Goal: Task Accomplishment & Management: Manage account settings

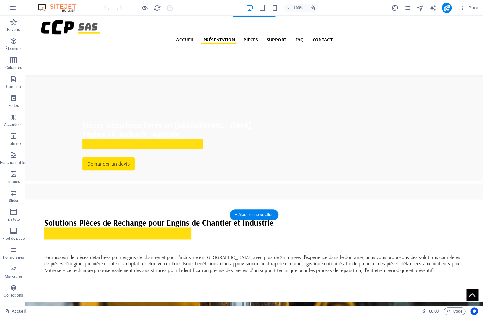
scroll to position [137, 0]
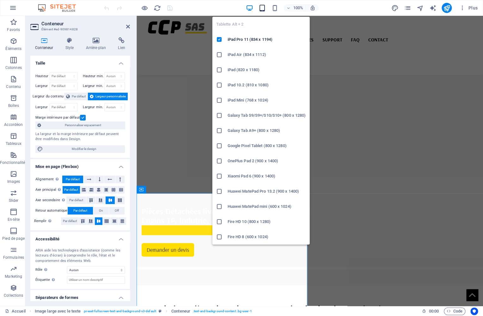
click at [0, 0] on icon "button" at bounding box center [0, 0] width 0 height 0
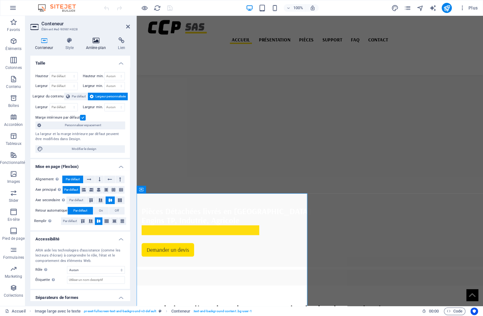
click at [93, 46] on h4 "Arrière-plan" at bounding box center [97, 43] width 32 height 13
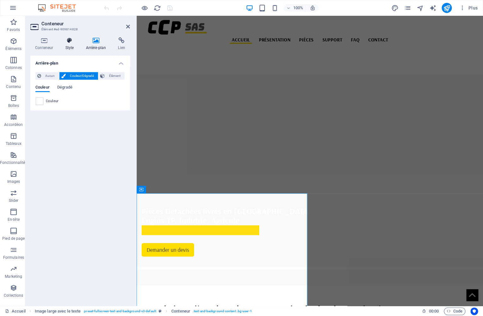
click at [72, 46] on h4 "Style" at bounding box center [70, 43] width 21 height 13
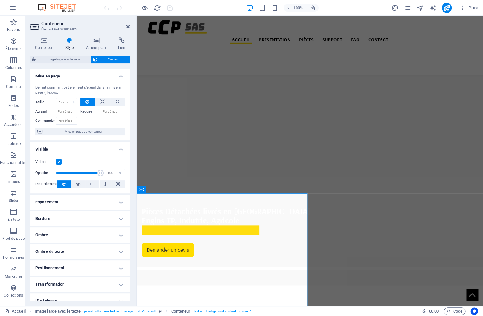
scroll to position [40, 0]
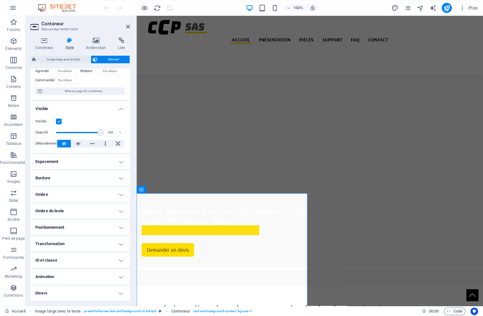
click at [94, 244] on h4 "Transformation" at bounding box center [80, 243] width 100 height 15
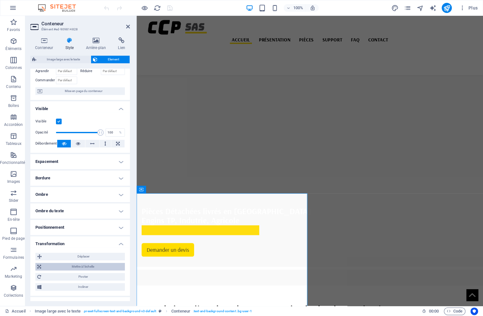
click at [94, 267] on span "Mettre à l'échelle" at bounding box center [83, 267] width 80 height 8
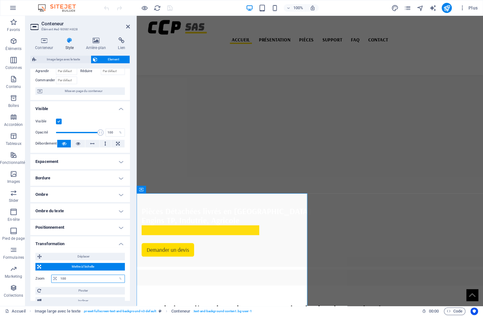
drag, startPoint x: 74, startPoint y: 278, endPoint x: 53, endPoint y: 271, distance: 21.3
click at [59, 275] on input "100" at bounding box center [92, 279] width 66 height 8
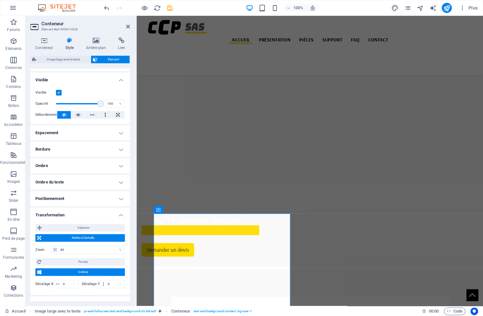
scroll to position [113, 0]
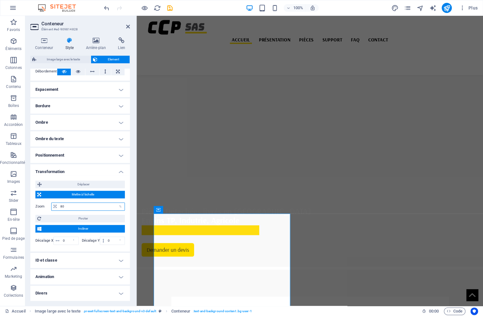
drag, startPoint x: 71, startPoint y: 208, endPoint x: 49, endPoint y: 203, distance: 22.3
click at [59, 203] on input "80" at bounding box center [92, 207] width 66 height 8
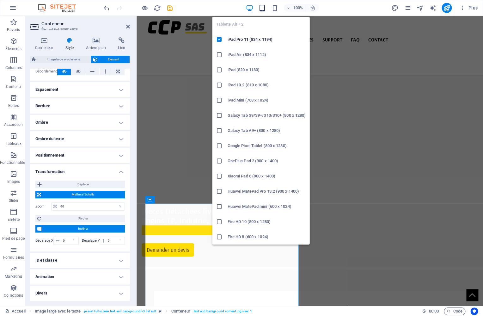
click at [0, 0] on icon "button" at bounding box center [0, 0] width 0 height 0
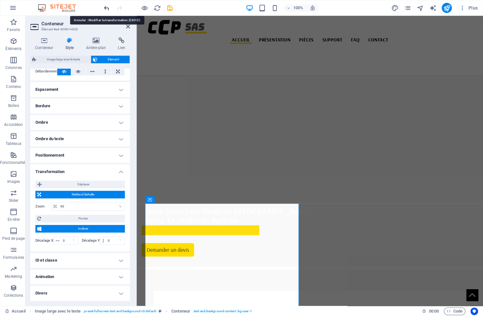
click at [107, 8] on icon "undo" at bounding box center [106, 7] width 7 height 7
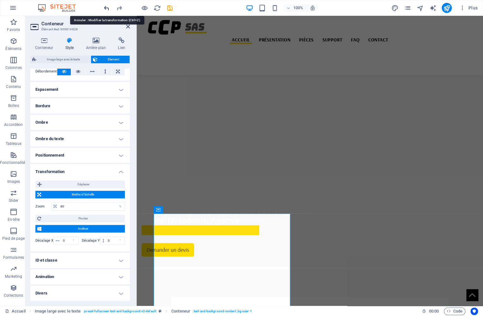
click at [106, 9] on icon "undo" at bounding box center [106, 7] width 7 height 7
type input "100"
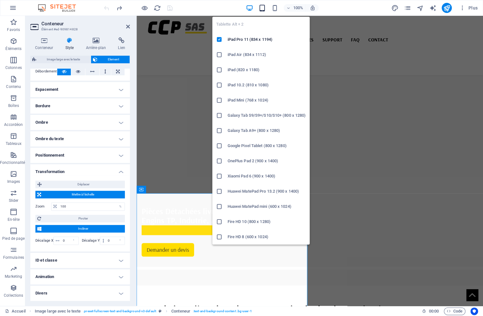
click at [0, 0] on icon "button" at bounding box center [0, 0] width 0 height 0
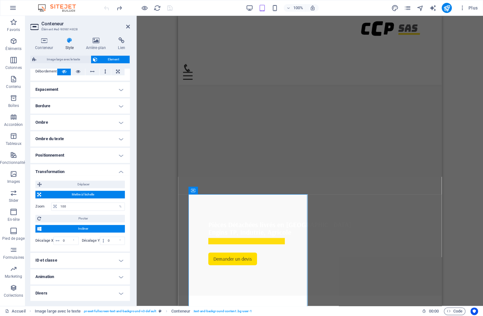
click at [128, 25] on icon at bounding box center [128, 26] width 4 height 5
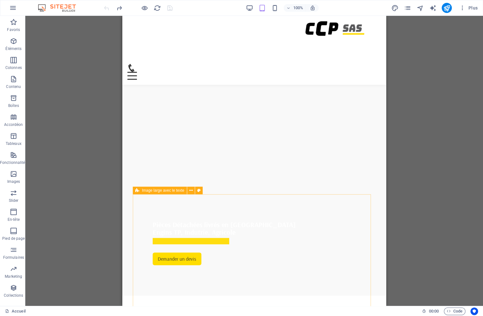
click at [138, 189] on icon at bounding box center [137, 191] width 4 height 8
select select "%"
select select "rem"
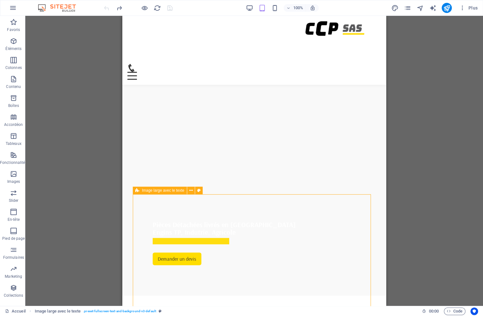
select select "rem"
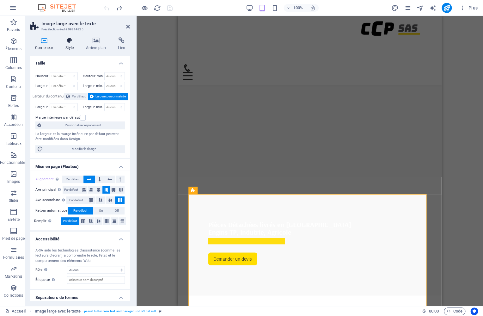
click at [69, 42] on icon at bounding box center [69, 40] width 18 height 6
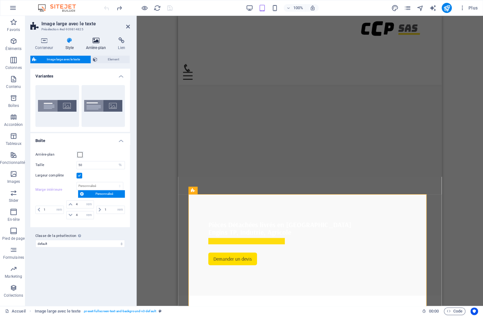
click at [92, 44] on h4 "Arrière-plan" at bounding box center [97, 43] width 32 height 13
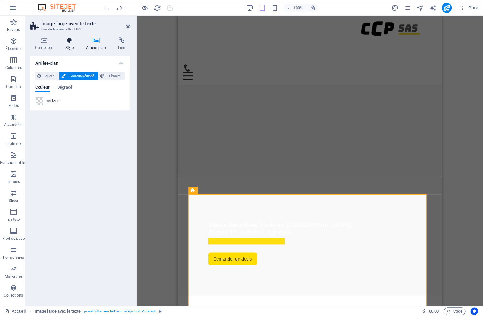
click at [71, 45] on h4 "Style" at bounding box center [70, 43] width 21 height 13
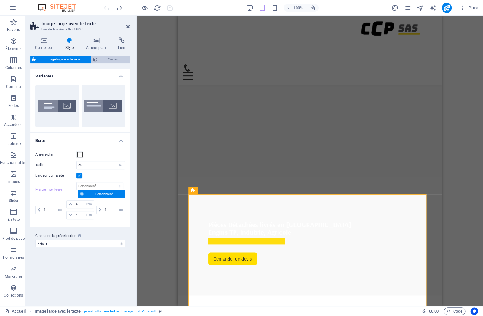
click at [111, 59] on span "Element" at bounding box center [113, 60] width 29 height 8
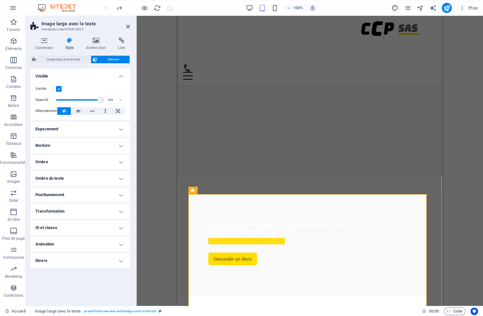
click at [87, 210] on h4 "Transformation" at bounding box center [80, 211] width 100 height 15
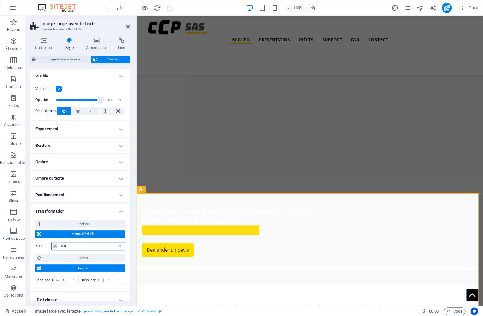
drag, startPoint x: 70, startPoint y: 249, endPoint x: 50, endPoint y: 243, distance: 21.1
click at [59, 243] on input "100" at bounding box center [92, 246] width 66 height 8
type input "92"
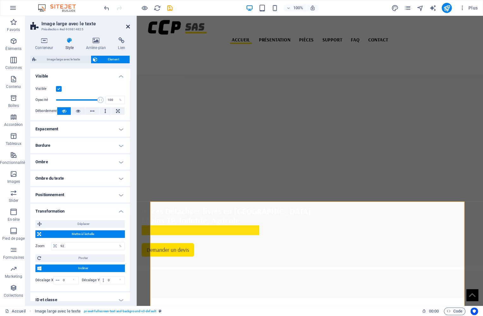
click at [130, 26] on icon at bounding box center [128, 26] width 4 height 5
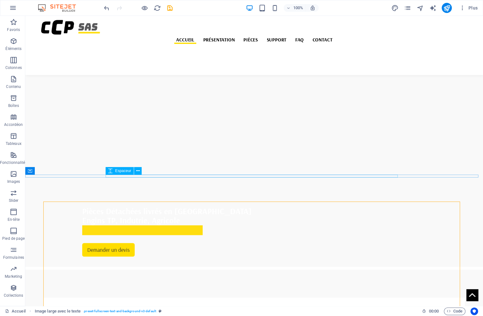
click at [267, 267] on div at bounding box center [254, 268] width 334 height 3
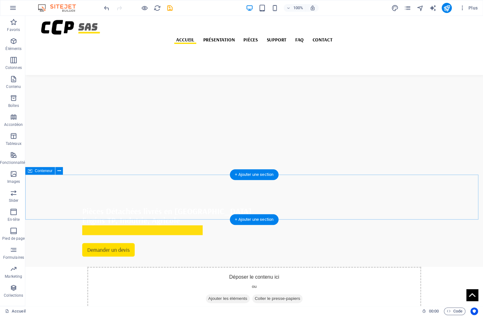
click at [261, 267] on div "Déposer le contenu ici ou Ajouter les éléments Coller le presse-papiers" at bounding box center [254, 289] width 334 height 45
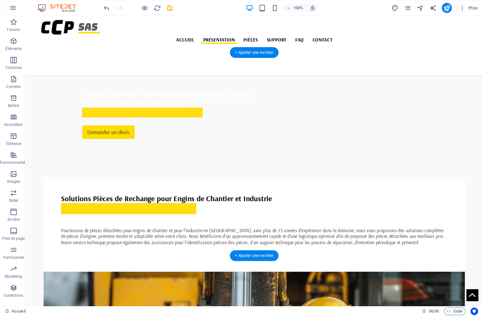
scroll to position [283, 0]
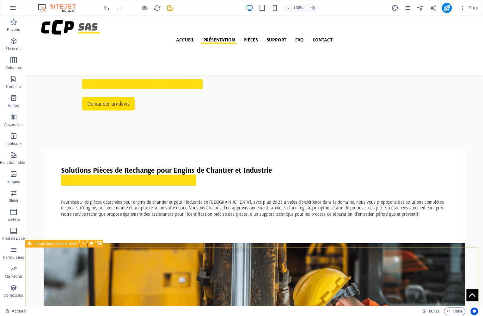
select select "vh"
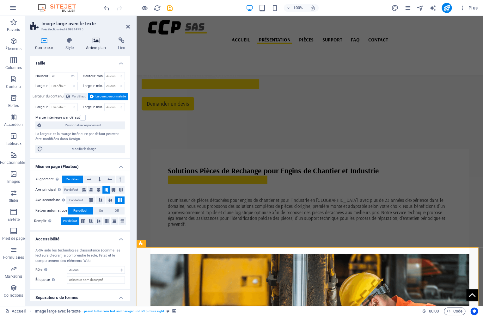
click at [93, 41] on icon at bounding box center [96, 40] width 30 height 6
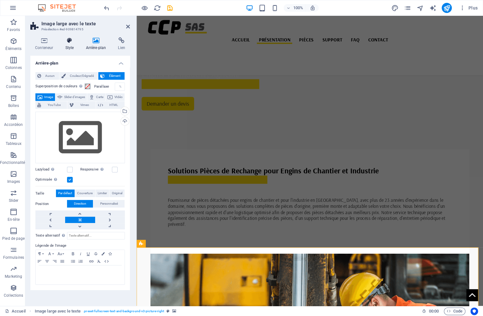
click at [73, 43] on icon at bounding box center [69, 40] width 18 height 6
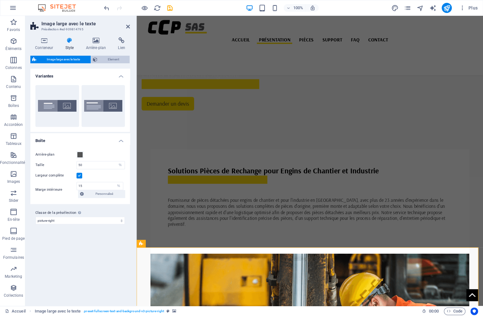
click at [112, 59] on span "Element" at bounding box center [113, 60] width 29 height 8
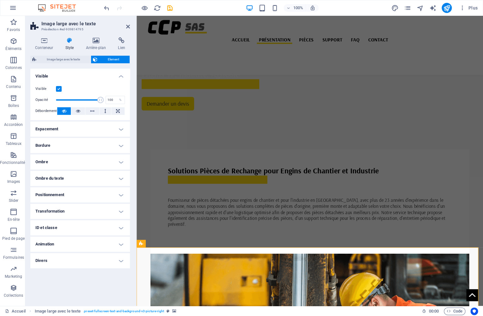
click at [99, 214] on h4 "Transformation" at bounding box center [80, 211] width 100 height 15
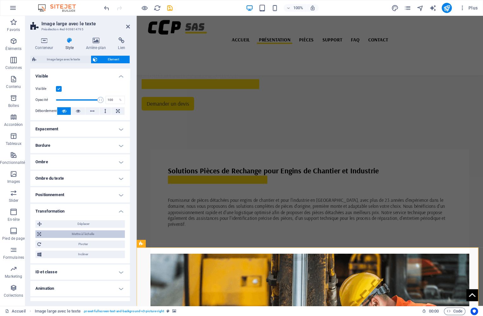
click at [89, 235] on span "Mettre à l'échelle" at bounding box center [83, 234] width 80 height 8
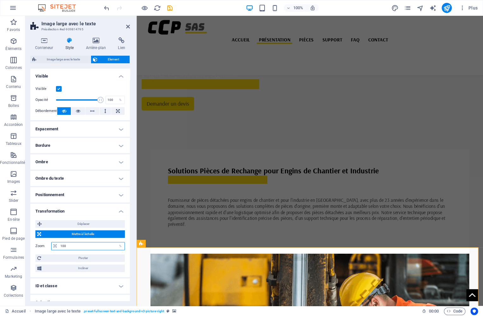
drag, startPoint x: 75, startPoint y: 246, endPoint x: 37, endPoint y: 240, distance: 38.4
click at [59, 242] on input "100" at bounding box center [92, 246] width 66 height 8
type input "92"
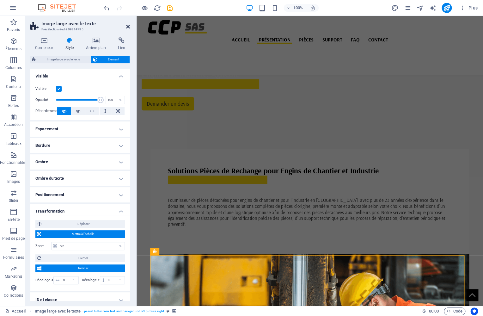
click at [128, 25] on icon at bounding box center [128, 26] width 4 height 5
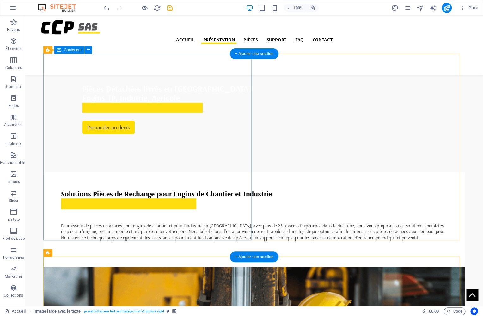
scroll to position [182, 0]
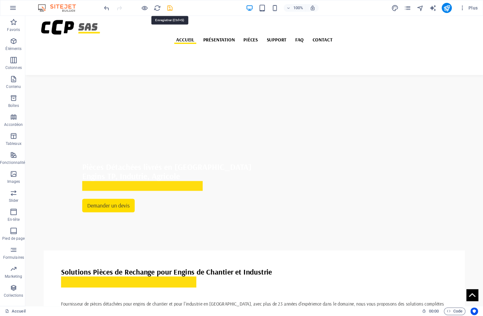
click at [169, 6] on icon "save" at bounding box center [169, 7] width 7 height 7
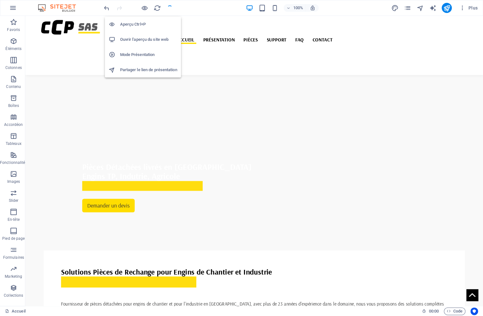
click at [142, 39] on h6 "Ouvrir l'aperçu du site web" at bounding box center [148, 40] width 57 height 8
click at [140, 40] on h6 "Ouvrir l'aperçu du site web" at bounding box center [148, 40] width 57 height 8
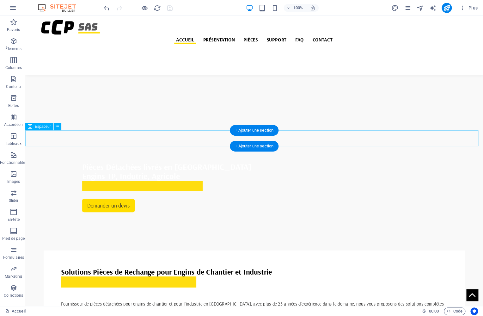
click at [214, 222] on div at bounding box center [254, 230] width 458 height 16
select select "px"
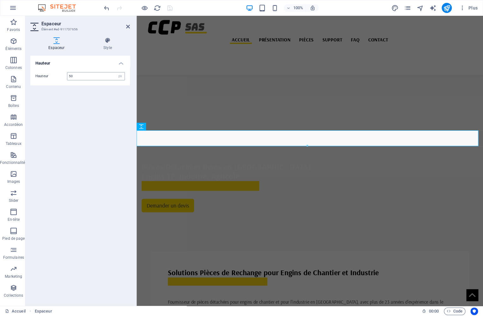
click at [77, 75] on input "50" at bounding box center [95, 76] width 57 height 8
drag, startPoint x: 75, startPoint y: 75, endPoint x: 26, endPoint y: 60, distance: 50.9
click at [67, 72] on input "50" at bounding box center [95, 76] width 57 height 8
type input "30"
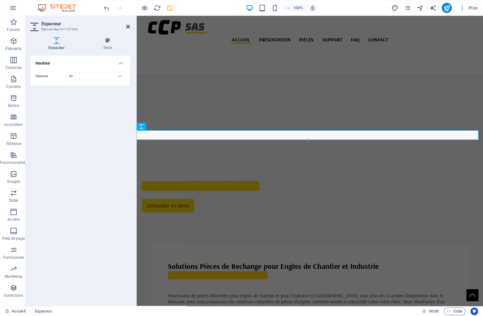
click at [129, 26] on icon at bounding box center [128, 26] width 4 height 5
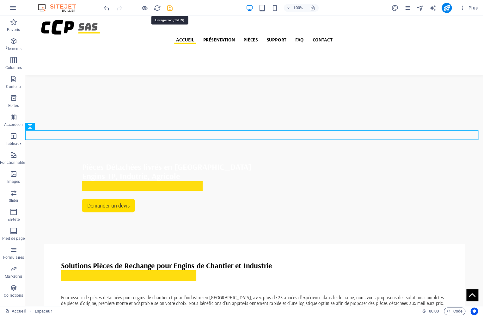
click at [169, 8] on icon "save" at bounding box center [169, 7] width 7 height 7
click at [140, 222] on div at bounding box center [254, 226] width 458 height 9
select select "px"
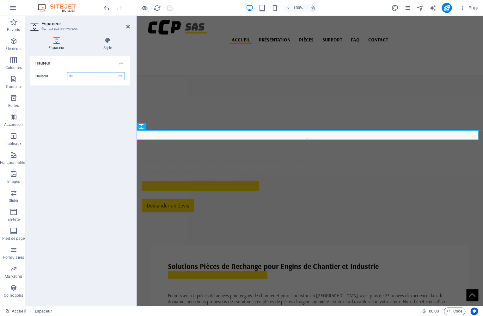
drag, startPoint x: 63, startPoint y: 71, endPoint x: 53, endPoint y: 68, distance: 9.7
click at [67, 72] on input "30" at bounding box center [95, 76] width 57 height 8
type input "35"
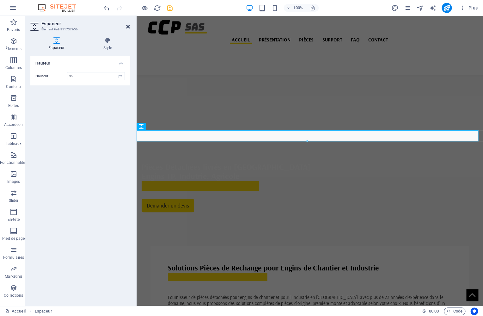
click at [127, 27] on icon at bounding box center [128, 26] width 4 height 5
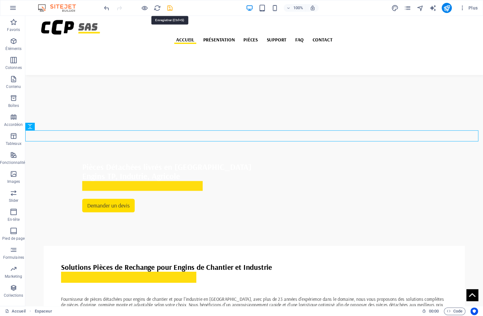
click at [167, 10] on icon "save" at bounding box center [169, 7] width 7 height 7
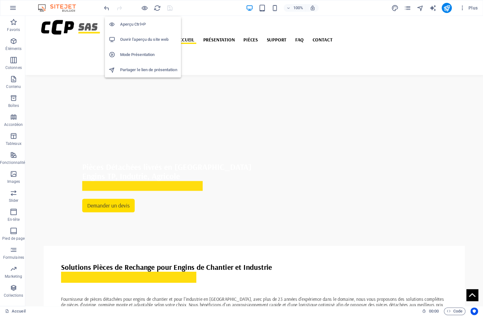
click at [139, 40] on h6 "Ouvrir l'aperçu du site web" at bounding box center [148, 40] width 57 height 8
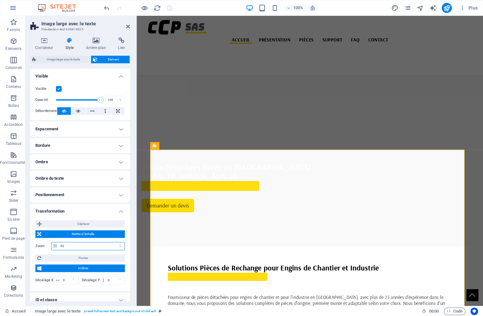
drag, startPoint x: 67, startPoint y: 244, endPoint x: 44, endPoint y: 241, distance: 23.0
click at [59, 242] on input "92" at bounding box center [92, 246] width 66 height 8
type input "91"
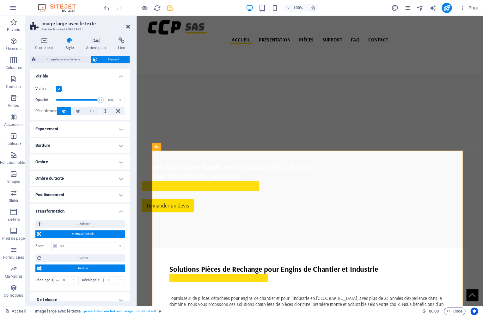
click at [128, 26] on icon at bounding box center [128, 26] width 4 height 5
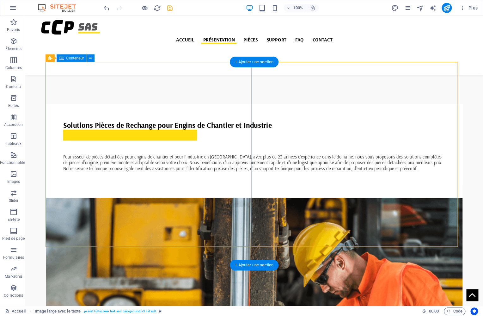
scroll to position [403, 0]
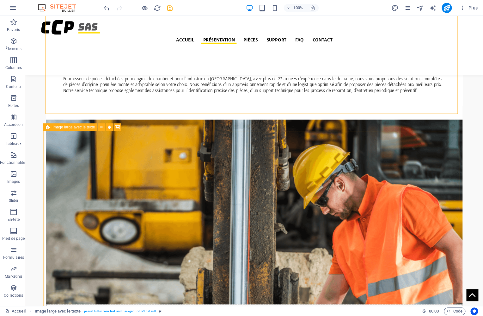
click at [0, 0] on icon at bounding box center [0, 0] width 0 height 0
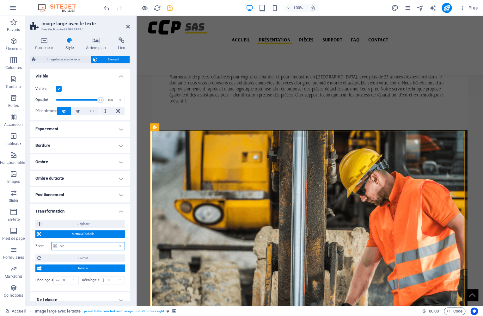
drag, startPoint x: 66, startPoint y: 244, endPoint x: 50, endPoint y: 243, distance: 16.2
click at [59, 243] on input "92" at bounding box center [92, 246] width 66 height 8
type input "91"
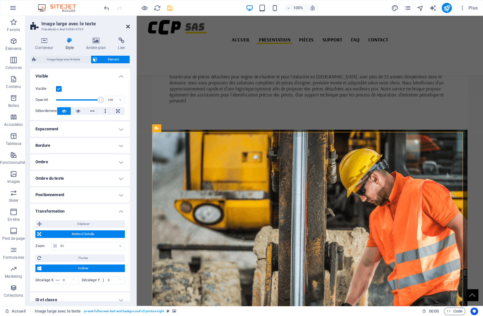
click at [128, 25] on icon at bounding box center [128, 26] width 4 height 5
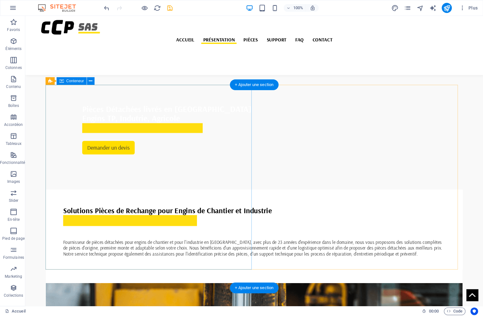
scroll to position [239, 0]
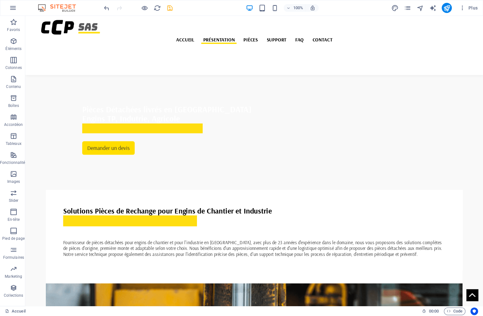
click at [167, 6] on icon "save" at bounding box center [169, 7] width 7 height 7
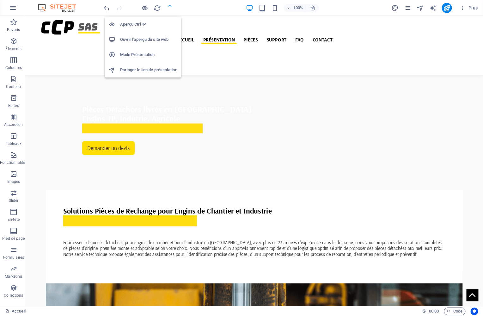
click at [148, 38] on h6 "Ouvrir l'aperçu du site web" at bounding box center [148, 40] width 57 height 8
click at [137, 38] on h6 "Ouvrir l'aperçu du site web" at bounding box center [148, 40] width 57 height 8
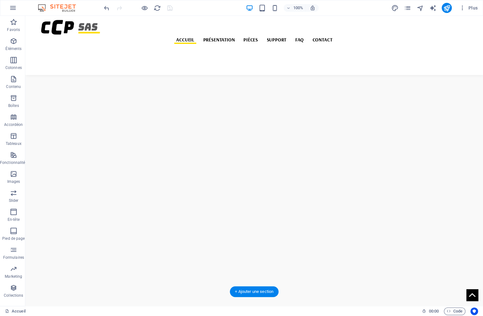
scroll to position [0, 0]
select select "%"
select select "px"
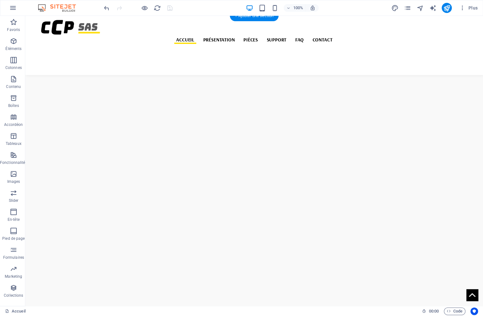
select select "%"
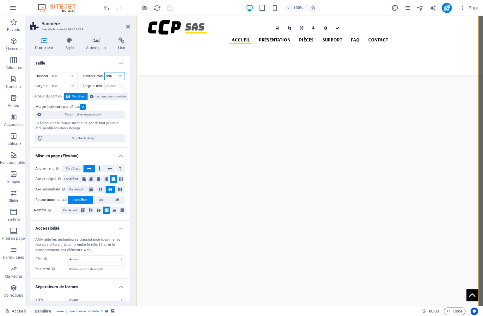
drag, startPoint x: 110, startPoint y: 77, endPoint x: 92, endPoint y: 72, distance: 18.3
click at [105, 72] on input "936" at bounding box center [115, 76] width 20 height 8
type input "950"
click at [168, 8] on icon "save" at bounding box center [169, 7] width 7 height 7
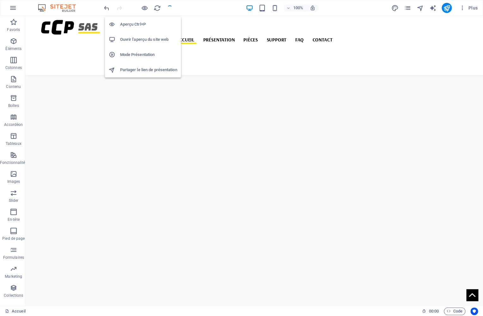
click at [140, 36] on h6 "Ouvrir l'aperçu du site web" at bounding box center [148, 40] width 57 height 8
click at [143, 38] on h6 "Ouvrir l'aperçu du site web" at bounding box center [148, 40] width 57 height 8
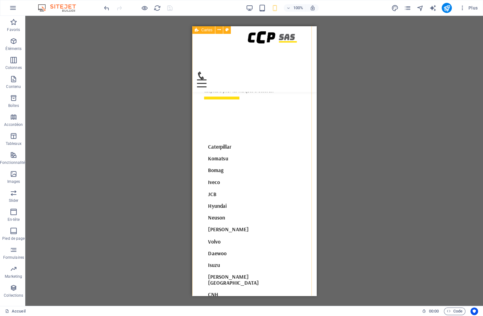
scroll to position [1869, 0]
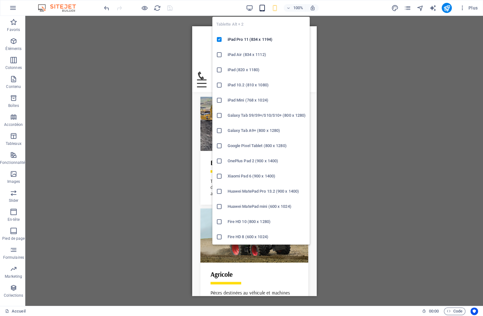
click at [0, 0] on icon "button" at bounding box center [0, 0] width 0 height 0
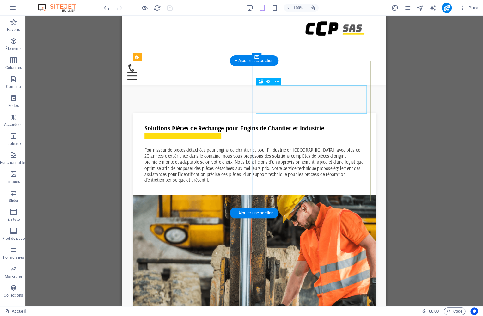
scroll to position [412, 0]
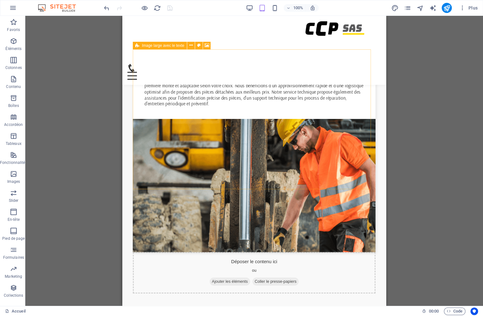
click at [0, 0] on icon at bounding box center [0, 0] width 0 height 0
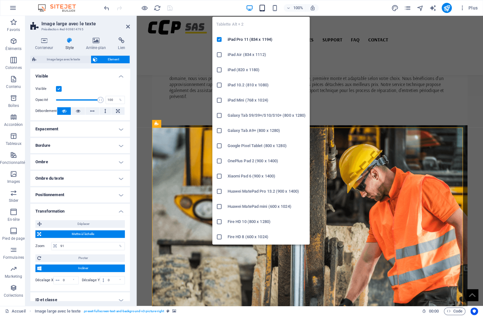
click at [0, 0] on icon "button" at bounding box center [0, 0] width 0 height 0
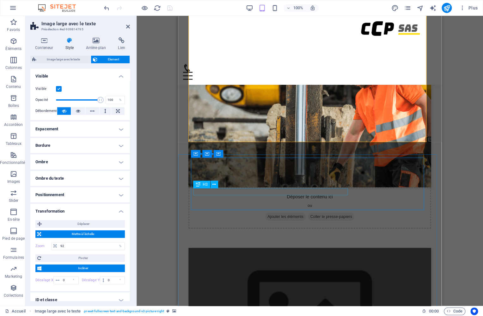
scroll to position [483, 0]
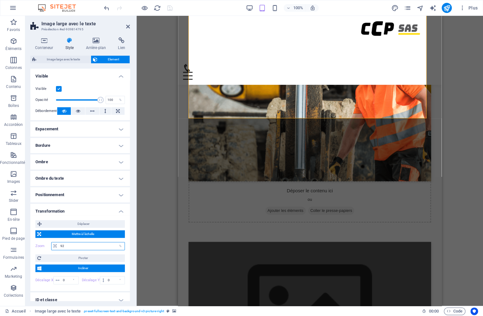
drag, startPoint x: 68, startPoint y: 248, endPoint x: 44, endPoint y: 241, distance: 25.2
click at [59, 242] on input "92" at bounding box center [92, 246] width 66 height 8
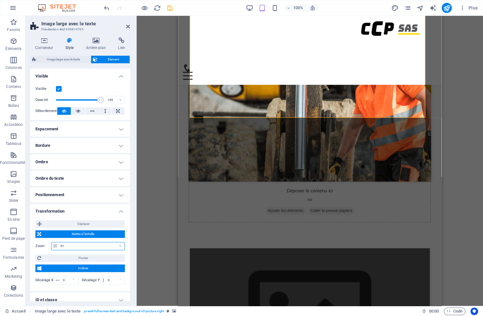
drag, startPoint x: 69, startPoint y: 246, endPoint x: 37, endPoint y: 242, distance: 31.9
click at [59, 242] on input "91" at bounding box center [92, 246] width 66 height 8
type input "92"
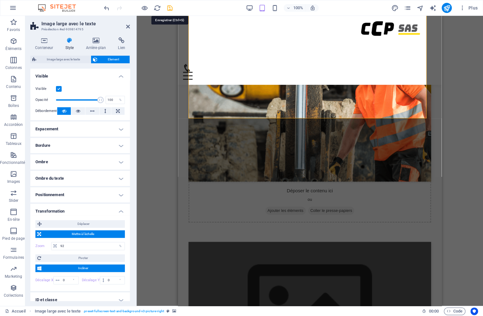
click at [170, 8] on icon "save" at bounding box center [169, 7] width 7 height 7
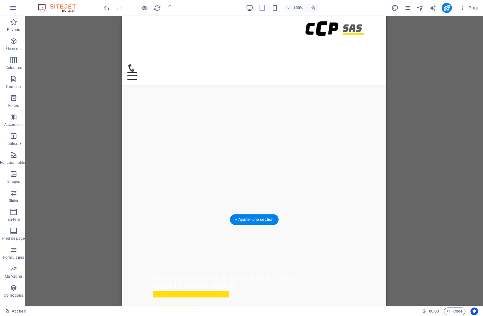
scroll to position [0, 0]
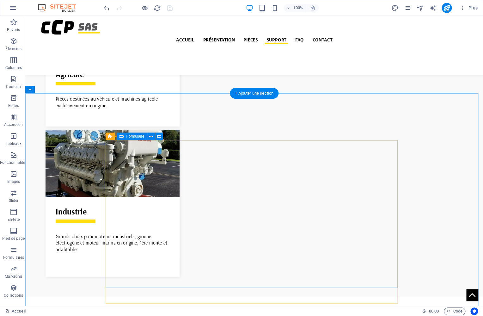
scroll to position [1691, 0]
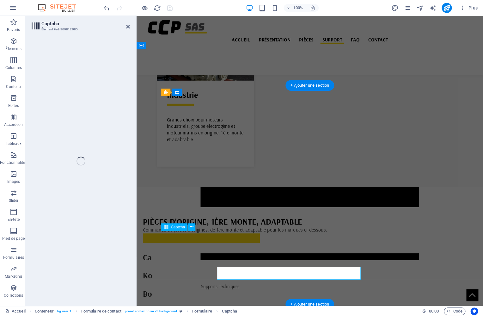
scroll to position [1655, 0]
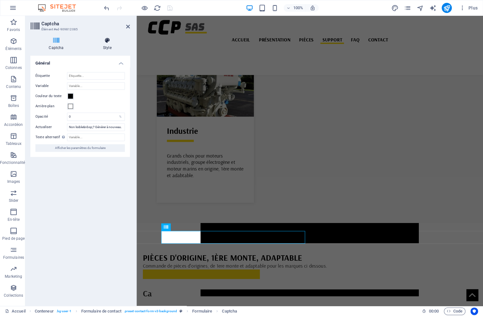
click at [109, 45] on h4 "Style" at bounding box center [107, 43] width 45 height 13
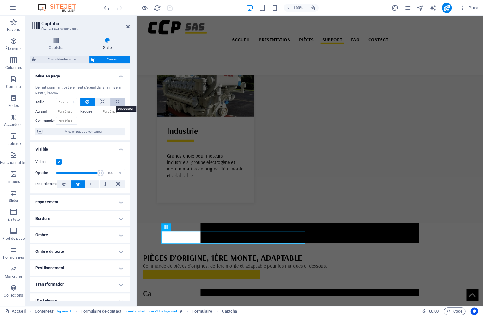
click at [116, 101] on icon at bounding box center [117, 102] width 3 height 8
type input "100"
select select "%"
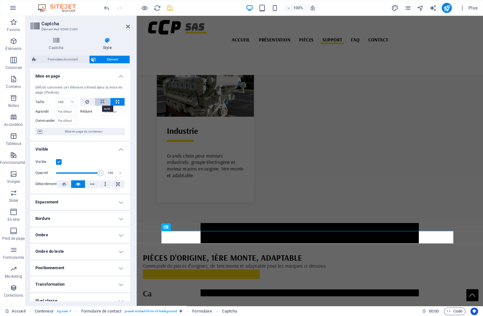
click at [101, 101] on icon at bounding box center [102, 102] width 4 height 8
select select "DISABLED_OPTION_VALUE"
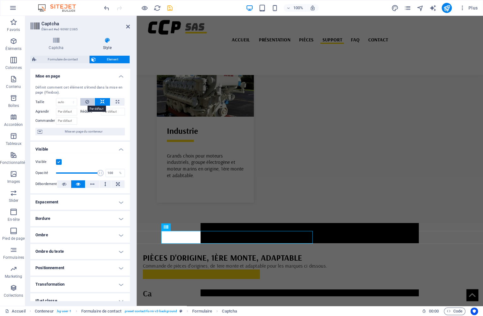
click at [88, 101] on button at bounding box center [87, 102] width 15 height 8
click at [97, 103] on button at bounding box center [102, 102] width 15 height 8
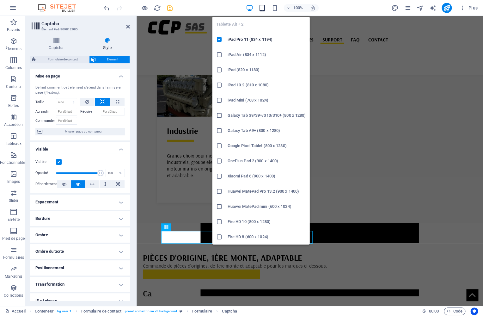
click at [0, 0] on icon "button" at bounding box center [0, 0] width 0 height 0
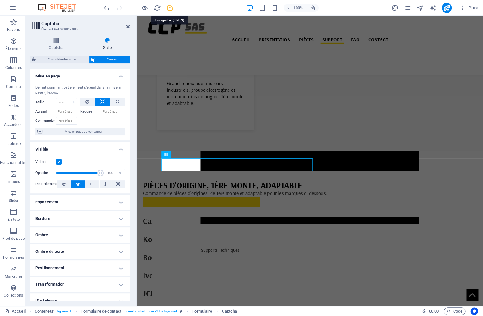
click at [170, 7] on icon "save" at bounding box center [169, 7] width 7 height 7
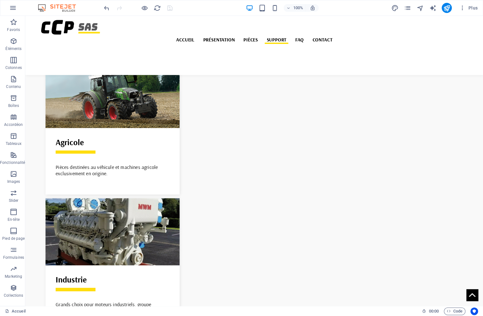
scroll to position [1572, 0]
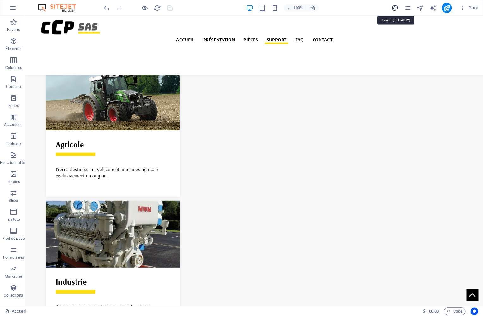
click at [395, 8] on icon "design" at bounding box center [394, 7] width 7 height 7
select select "rem"
select select "400"
select select "px"
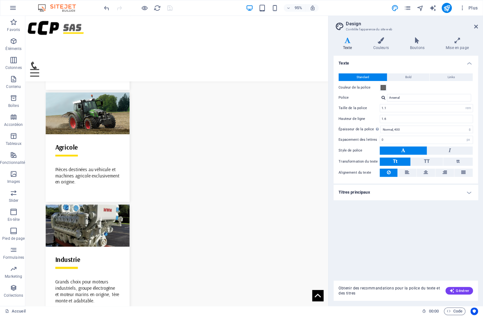
click at [0, 0] on icon "pages" at bounding box center [0, 0] width 0 height 0
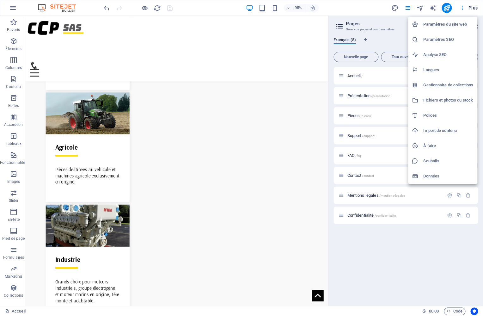
click at [464, 9] on div at bounding box center [241, 158] width 483 height 316
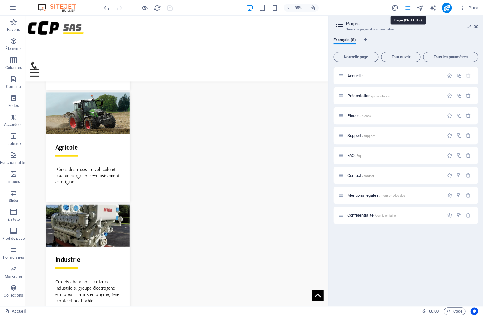
click at [0, 0] on icon "pages" at bounding box center [0, 0] width 0 height 0
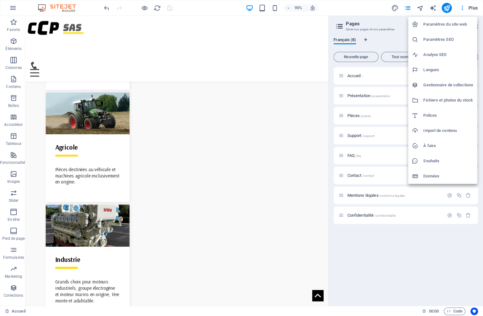
click at [443, 28] on h6 "Paramètres du site web" at bounding box center [448, 25] width 50 height 8
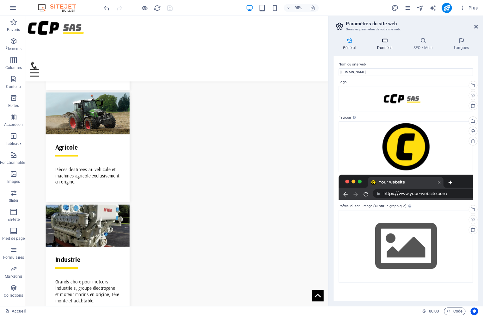
click at [386, 45] on h4 "Données" at bounding box center [386, 43] width 36 height 13
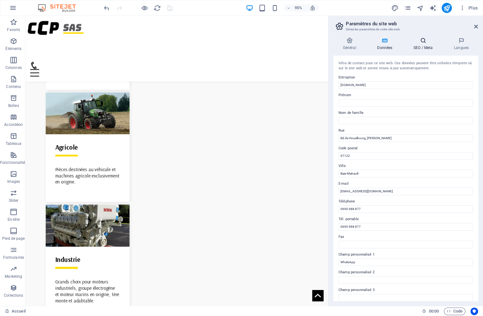
click at [423, 44] on icon at bounding box center [423, 40] width 38 height 6
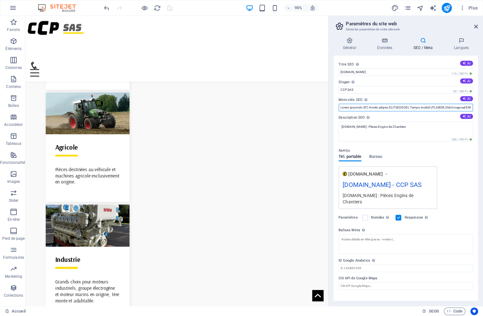
click at [356, 108] on input "Mots-clés SEO Liste de mots-clés séparés par des virgules et représentant votre…" at bounding box center [406, 108] width 134 height 8
click at [392, 104] on input "Mots-clés SEO Liste de mots-clés séparés par des virgules et représentant votre…" at bounding box center [406, 108] width 134 height 8
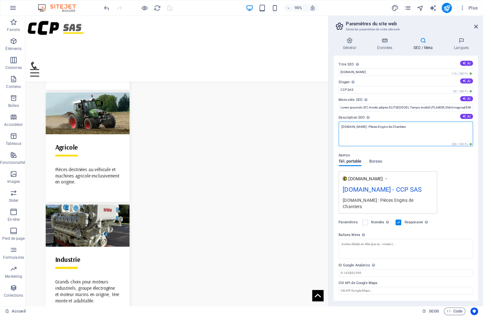
drag, startPoint x: 365, startPoint y: 127, endPoint x: 401, endPoint y: 125, distance: 36.1
click at [411, 127] on textarea "CCP-SAS.COM : Pièces Engins de Chantiers" at bounding box center [406, 133] width 134 height 25
click at [400, 125] on textarea "CCP-SAS.COM : Pièces Engins de Chantiers" at bounding box center [406, 133] width 134 height 25
drag, startPoint x: 385, startPoint y: 127, endPoint x: 417, endPoint y: 127, distance: 31.3
click at [417, 127] on textarea "CCP-SAS.COM : Pièces Engins de Chantiers" at bounding box center [406, 133] width 134 height 25
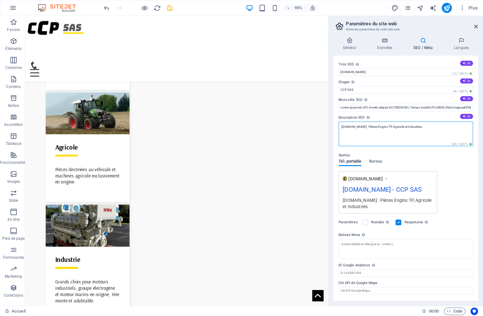
drag, startPoint x: 365, startPoint y: 127, endPoint x: 423, endPoint y: 127, distance: 57.6
click at [423, 127] on textarea "[DOMAIN_NAME] : Pièces Engins TP, Agricole et Industries" at bounding box center [406, 133] width 134 height 25
type textarea "[DOMAIN_NAME] : Pièces Engins TP, Agricole et Industries"
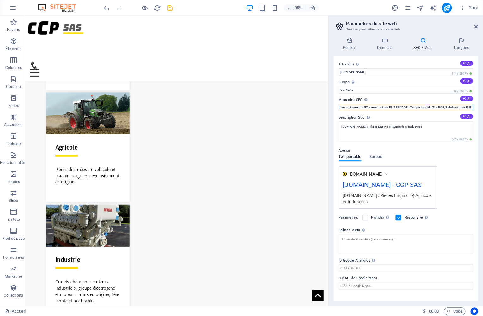
click at [379, 108] on input "Mots-clés SEO Liste de mots-clés séparés par des virgules et représentant votre…" at bounding box center [406, 108] width 134 height 8
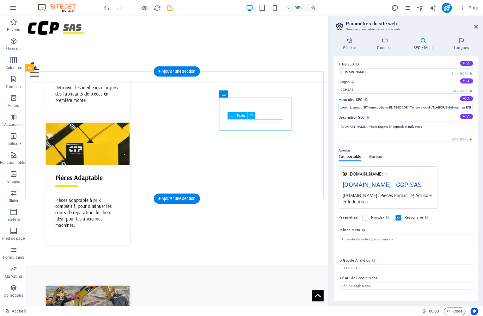
scroll to position [974, 0]
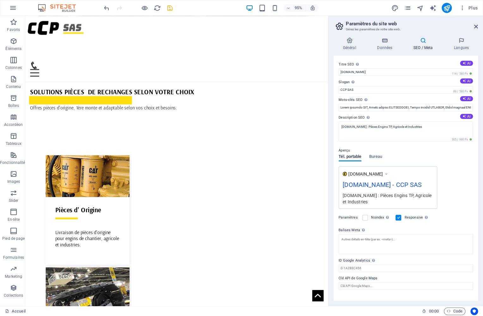
click at [474, 28] on icon at bounding box center [476, 26] width 4 height 5
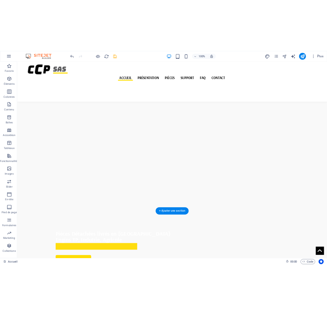
scroll to position [0, 0]
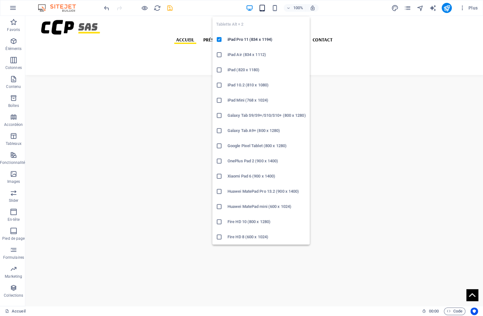
click at [0, 0] on icon "button" at bounding box center [0, 0] width 0 height 0
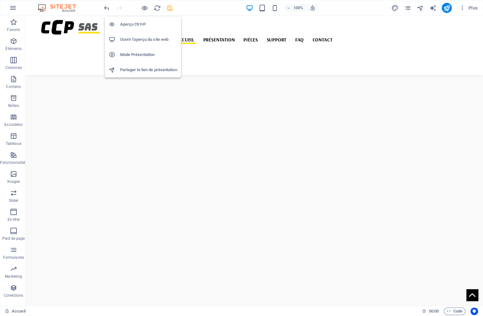
click at [145, 40] on h6 "Ouvrir l'aperçu du site web" at bounding box center [148, 40] width 57 height 8
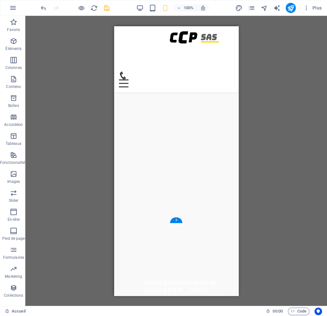
scroll to position [22, 0]
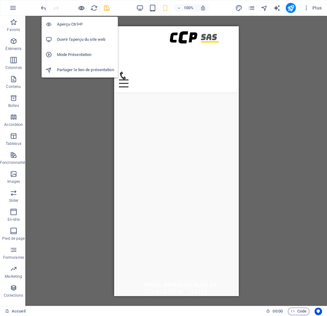
click at [83, 7] on icon "button" at bounding box center [81, 7] width 7 height 7
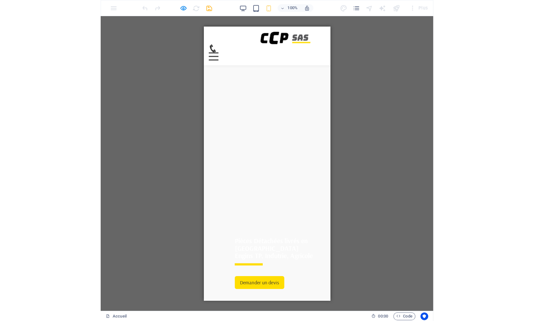
scroll to position [62, 0]
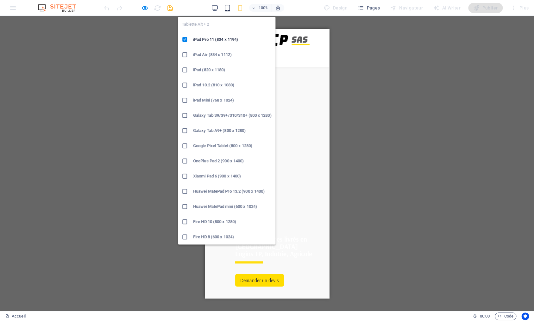
click at [0, 0] on icon "button" at bounding box center [0, 0] width 0 height 0
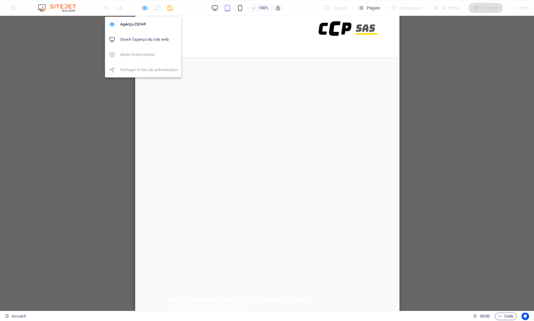
click at [146, 8] on icon "button" at bounding box center [144, 7] width 7 height 7
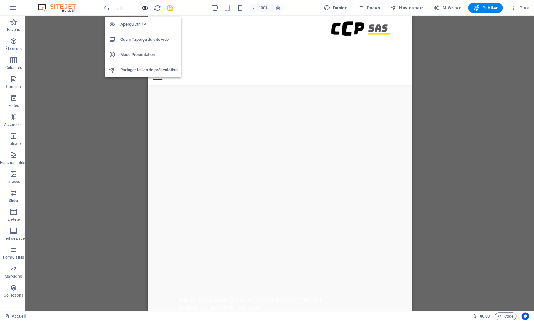
click at [146, 8] on icon "button" at bounding box center [144, 7] width 7 height 7
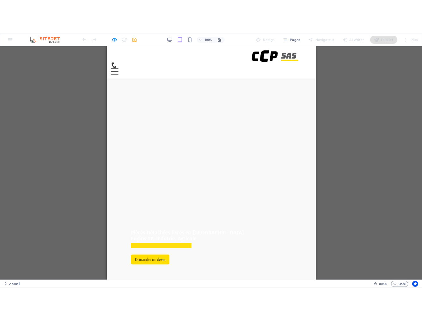
scroll to position [100, 0]
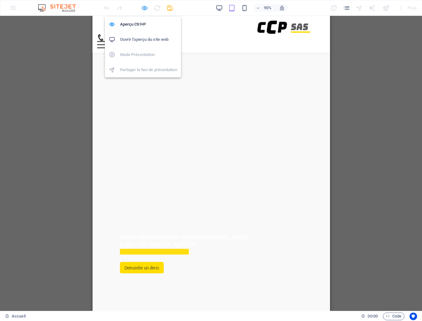
click at [142, 8] on icon "button" at bounding box center [144, 7] width 7 height 7
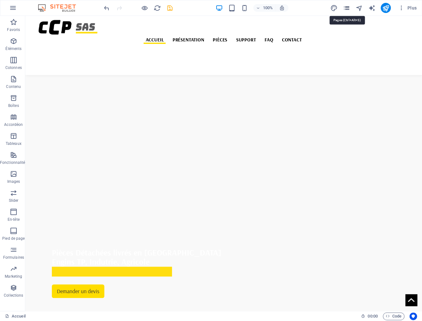
click at [348, 9] on icon "pages" at bounding box center [346, 7] width 7 height 7
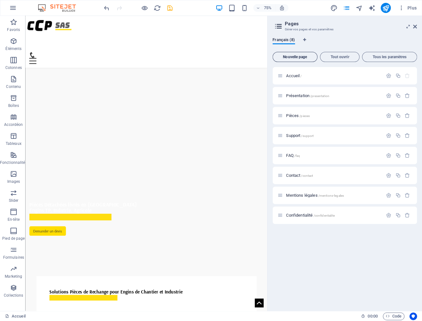
click at [303, 59] on span "Nouvelle page" at bounding box center [294, 57] width 39 height 4
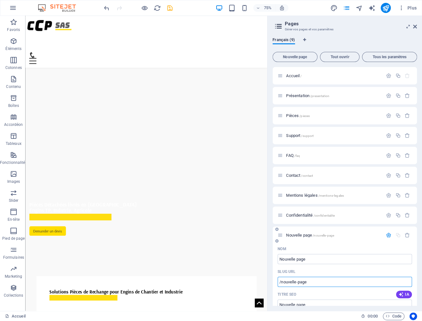
drag, startPoint x: 281, startPoint y: 283, endPoint x: 333, endPoint y: 280, distance: 51.9
click at [333, 280] on input "/nouvelle-page" at bounding box center [345, 282] width 134 height 10
paste input "text"
drag, startPoint x: 318, startPoint y: 281, endPoint x: 250, endPoint y: 279, distance: 68.3
click at [278, 279] on input "/nouvelle-page" at bounding box center [345, 282] width 134 height 10
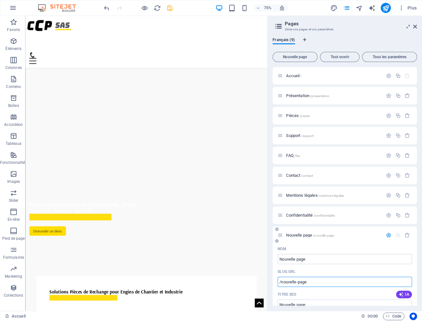
paste input "text"
click at [313, 285] on input "/nouvelle-page" at bounding box center [345, 282] width 134 height 10
paste input "text"
drag, startPoint x: 281, startPoint y: 283, endPoint x: 331, endPoint y: 282, distance: 49.3
click at [331, 282] on input "/nouvelle-page" at bounding box center [345, 282] width 134 height 10
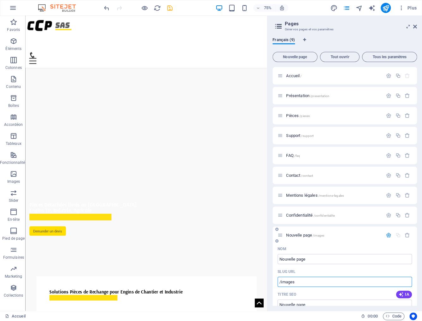
click at [303, 283] on input "/images" at bounding box center [345, 282] width 134 height 10
type input "/images/previeww-jpg"
drag, startPoint x: 326, startPoint y: 282, endPoint x: 238, endPoint y: 274, distance: 88.9
click at [278, 277] on input "/images/previeww-jpg" at bounding box center [345, 282] width 134 height 10
click at [306, 261] on input "Nouvelle page" at bounding box center [345, 259] width 134 height 10
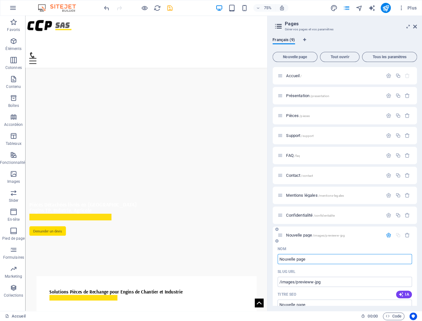
paste input "/images/previeww-jpg"
click at [316, 260] on input "/images/previeww-jpg" at bounding box center [345, 259] width 134 height 10
click at [315, 260] on input "/images/previeww-jpg" at bounding box center [345, 259] width 134 height 10
type input "/images/preview-jpg"
click at [314, 282] on input "/images/previeww-jpg" at bounding box center [345, 282] width 134 height 10
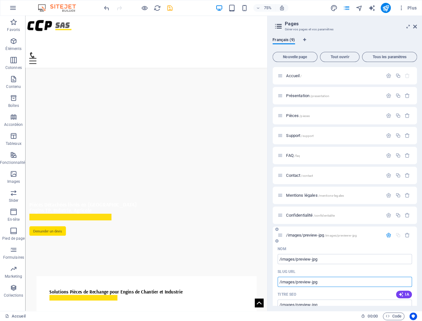
type input "/images/preview-jpg"
click at [415, 28] on icon at bounding box center [415, 26] width 4 height 5
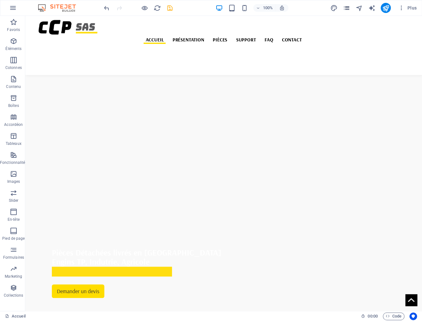
click at [348, 11] on icon "pages" at bounding box center [346, 7] width 7 height 7
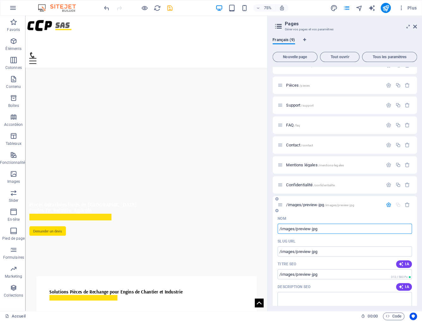
scroll to position [0, 0]
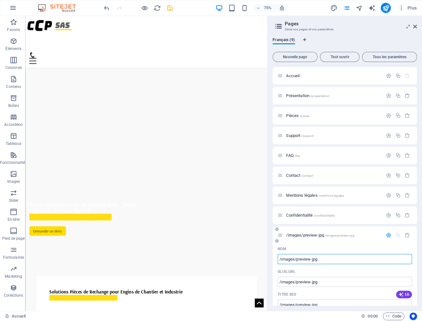
click at [286, 238] on div "/images/preview-jpg /images/preview-jpg" at bounding box center [330, 235] width 105 height 7
click at [281, 235] on icon at bounding box center [280, 234] width 5 height 5
click at [282, 235] on icon at bounding box center [280, 234] width 5 height 5
click at [296, 217] on span "Confidentialité /confidentialite" at bounding box center [310, 215] width 48 height 5
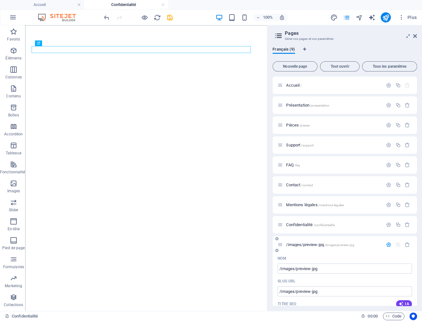
click at [305, 229] on div "Confidentialité /confidentialite" at bounding box center [345, 224] width 145 height 17
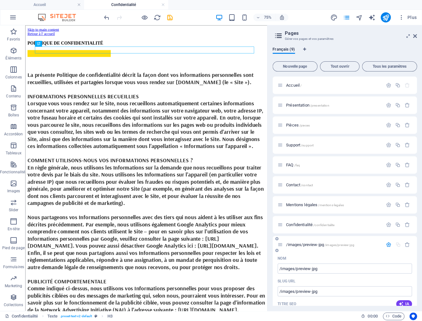
click at [307, 244] on span "/images/preview-jpg /images/preview-jpg" at bounding box center [320, 244] width 68 height 5
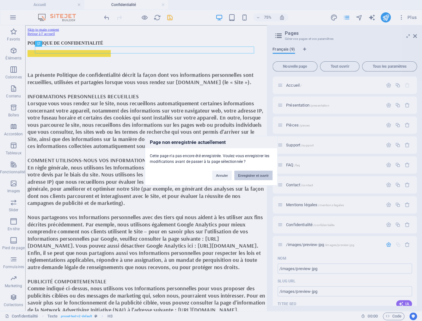
click at [256, 175] on button "Enregistrer et ouvrir" at bounding box center [253, 174] width 38 height 9
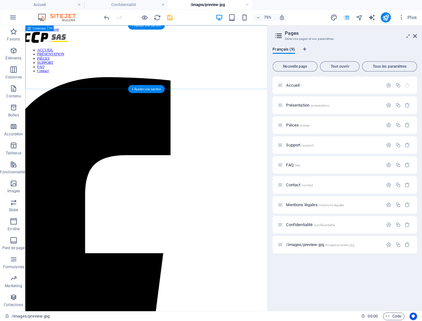
click at [153, 71] on div "Déposer le contenu ici ou Ajouter les éléments Coller le presse-papiers" at bounding box center [187, 56] width 318 height 45
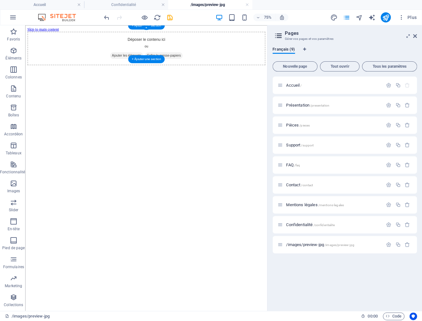
click at [157, 61] on span "Ajouter les éléments" at bounding box center [160, 65] width 44 height 9
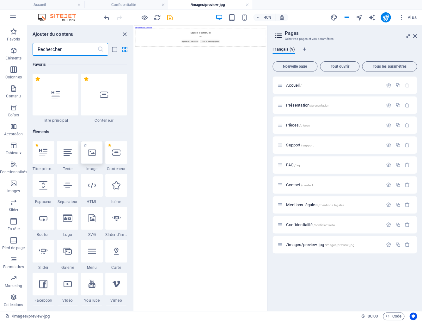
click at [91, 159] on div at bounding box center [92, 152] width 22 height 23
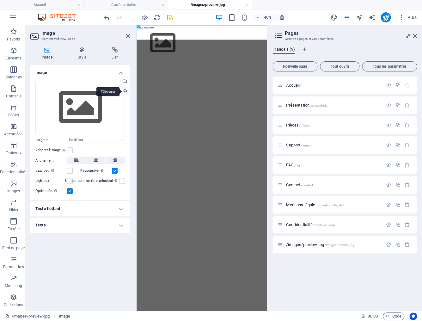
click at [125, 90] on div "Téléverser" at bounding box center [124, 91] width 9 height 9
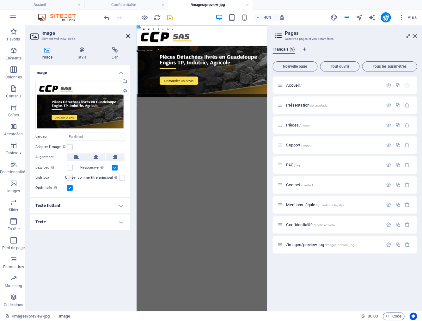
drag, startPoint x: 128, startPoint y: 35, endPoint x: 153, endPoint y: 3, distance: 40.9
click at [128, 35] on icon at bounding box center [128, 36] width 4 height 5
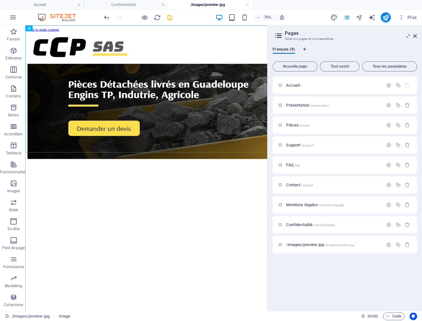
click at [166, 16] on icon "save" at bounding box center [169, 17] width 7 height 7
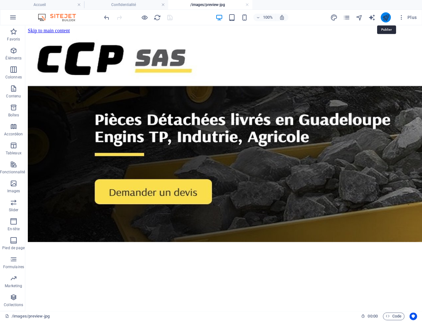
click at [388, 19] on icon "publish" at bounding box center [385, 17] width 7 height 7
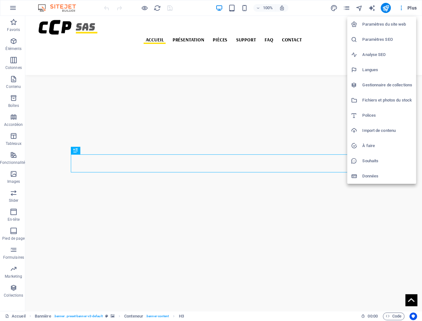
click at [0, 0] on li "Paramètres SEO" at bounding box center [0, 0] width 0 height 0
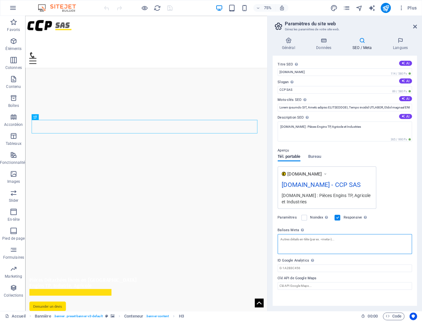
click at [305, 242] on textarea "Balises Meta Saisissez ici le code HTML qui sera placé dans les balises de votr…" at bounding box center [345, 244] width 134 height 20
paste textarea "<head> <!-- SEO de base --> <title>CCP SAS : Pièces détachées et pièces de rech…"
type textarea "<head> <!-- SEO de base --> <title>CCP SAS : Pièces détachées et pièces de rech…"
click at [301, 242] on textarea "Balises Meta Saisissez ici le code HTML qui sera placé dans les balises de votr…" at bounding box center [345, 246] width 134 height 25
paste textarea "<head> <!-- SEO de base --> <title>CCP SAS : Pièces détachées et pièces de rech…"
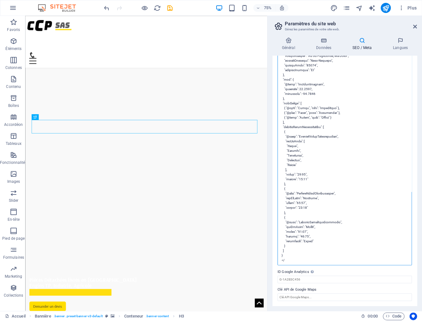
scroll to position [24, 0]
type textarea "<!-- SEO de base --> <title>CCP SAS : Pièces détachées et pièces de rechange po…"
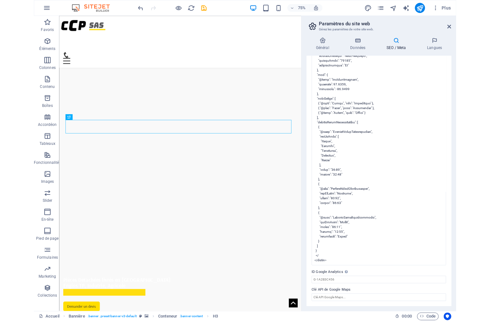
scroll to position [0, 0]
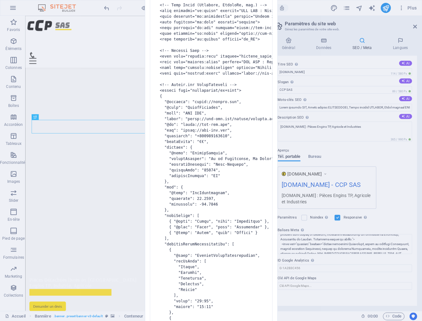
drag, startPoint x: 277, startPoint y: 271, endPoint x: 292, endPoint y: 271, distance: 15.2
click at [292, 271] on body "ccp-sas.com Accueil Favoris Éléments Colonnes Contenu Boîtes Accordéon Tableaux…" at bounding box center [211, 160] width 422 height 321
click at [80, 40] on div "HTML non valide Le code HTML que vous avez saisi n'est pas valide (par exemple …" at bounding box center [211, 160] width 422 height 321
click at [417, 23] on div "HTML non valide Le code HTML que vous avez saisi n'est pas valide (par exemple …" at bounding box center [211, 160] width 422 height 321
drag, startPoint x: 343, startPoint y: 267, endPoint x: 344, endPoint y: 271, distance: 4.0
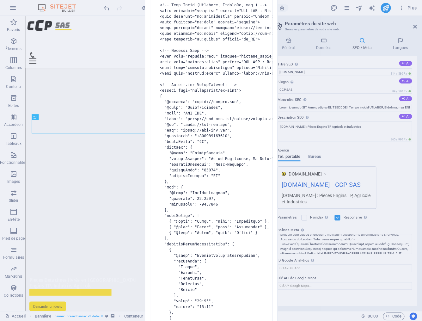
click at [342, 268] on div "HTML non valide Le code HTML que vous avez saisi n'est pas valide (par exemple …" at bounding box center [211, 160] width 422 height 321
click at [344, 271] on div "HTML non valide Le code HTML que vous avez saisi n'est pas valide (par exemple …" at bounding box center [211, 160] width 422 height 321
click at [316, 255] on div "HTML non valide Le code HTML que vous avez saisi n'est pas valide (par exemple …" at bounding box center [211, 160] width 422 height 321
click at [277, 36] on div "Le code HTML que vous avez saisi n'est pas valide (par exemple : parenthèse fer…" at bounding box center [211, 156] width 132 height 544
click at [178, 47] on pre at bounding box center [211, 161] width 123 height 500
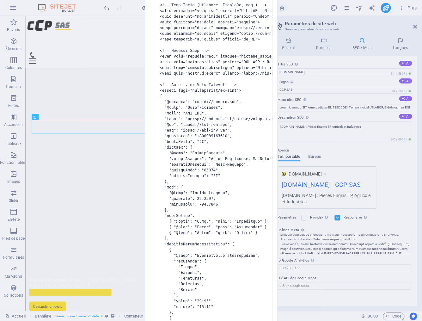
click at [252, 6] on pre at bounding box center [211, 161] width 123 height 500
click at [127, 18] on div "HTML non valide Le code HTML que vous avez saisi n'est pas valide (par exemple …" at bounding box center [211, 160] width 422 height 321
click at [114, 15] on div "HTML non valide Le code HTML que vous avez saisi n'est pas valide (par exemple …" at bounding box center [211, 160] width 422 height 321
click at [17, 59] on div "HTML non valide Le code HTML que vous avez saisi n'est pas valide (par exemple …" at bounding box center [211, 160] width 422 height 321
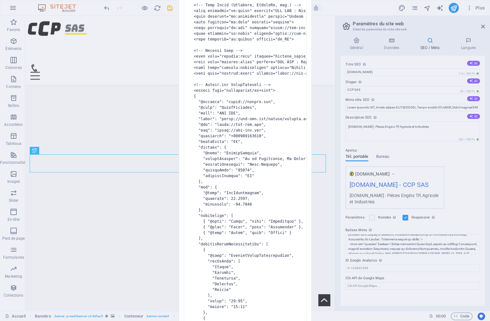
click at [396, 163] on div "HTML non valide Le code HTML que vous avez saisi n'est pas valide (par exemple …" at bounding box center [245, 160] width 490 height 321
click at [397, 163] on div "HTML non valide Le code HTML que vous avez saisi n'est pas valide (par exemple …" at bounding box center [245, 160] width 490 height 321
click at [251, 125] on pre at bounding box center [245, 161] width 123 height 500
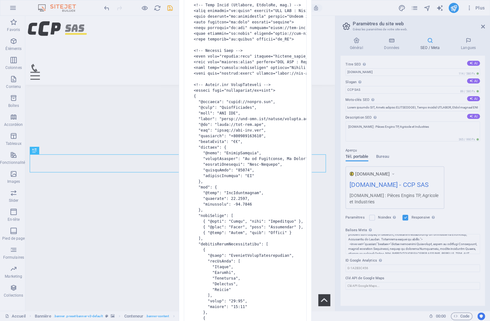
click at [255, 126] on pre at bounding box center [245, 161] width 123 height 500
click at [256, 127] on pre at bounding box center [245, 161] width 123 height 500
click at [96, 114] on div "HTML non valide Le code HTML que vous avez saisi n'est pas valide (par exemple …" at bounding box center [245, 160] width 490 height 321
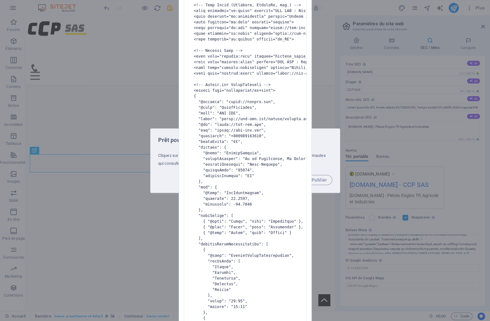
click at [317, 165] on div "HTML non valide Le code HTML que vous avez saisi n'est pas valide (par exemple …" at bounding box center [245, 160] width 490 height 321
click at [294, 188] on pre at bounding box center [245, 161] width 123 height 500
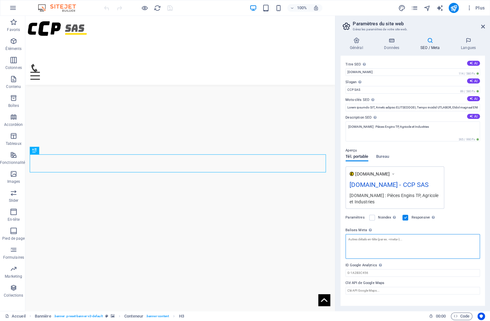
paste textarea "<lore> <!-- IPS do sita --> <conse>ADI ELI : Seddoe temporinc ut labore et dolo…"
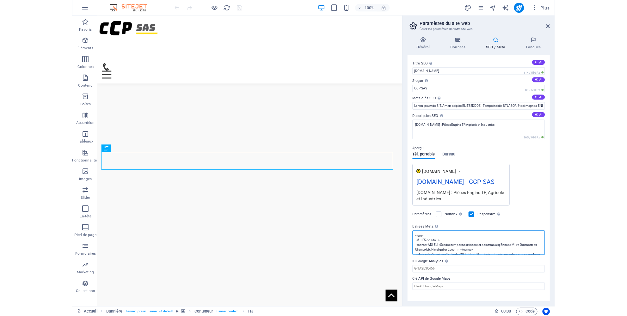
scroll to position [24, 0]
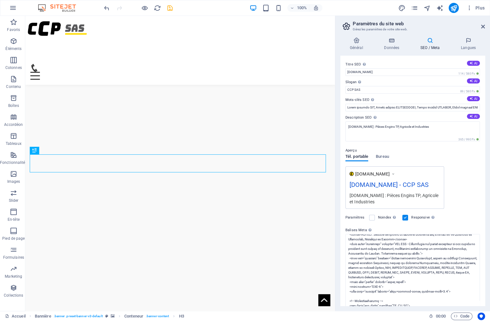
type textarea "<!-- LOR ip dolo --> <sitam>CON ADI : Elitse doeiusmod te incidi ut laboreet do…"
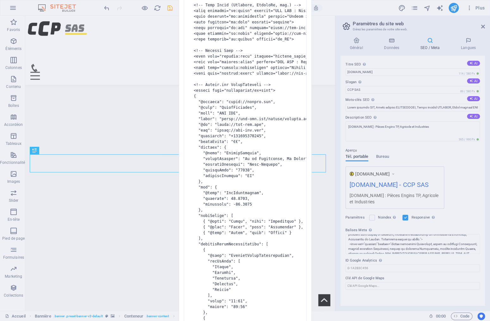
click at [171, 9] on body "ccp-sas.com Accueil Favoris Éléments Colonnes Contenu Boîtes Accordéon Tableaux…" at bounding box center [245, 160] width 490 height 321
click at [169, 8] on div "HTML non valide Le code HTML que vous avez saisi n'est pas valide (par exemple …" at bounding box center [245, 160] width 490 height 321
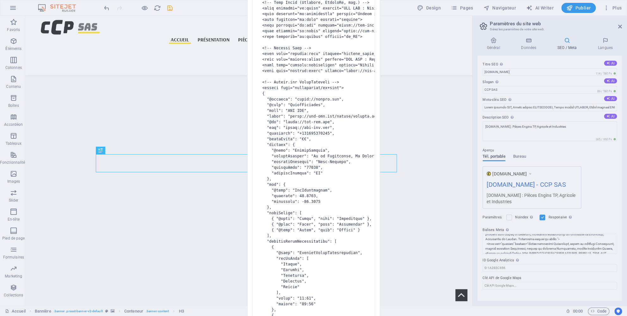
click at [456, 296] on div "HTML non valide Le code HTML que vous avez saisi n'est pas valide (par exemple …" at bounding box center [313, 158] width 627 height 316
click at [490, 250] on div "HTML non valide Le code HTML que vous avez saisi n'est pas valide (par exemple …" at bounding box center [313, 158] width 627 height 316
click at [490, 231] on div "HTML non valide Le code HTML que vous avez saisi n'est pas valide (par exemple …" at bounding box center [313, 158] width 627 height 316
click at [312, 212] on pre at bounding box center [313, 159] width 123 height 500
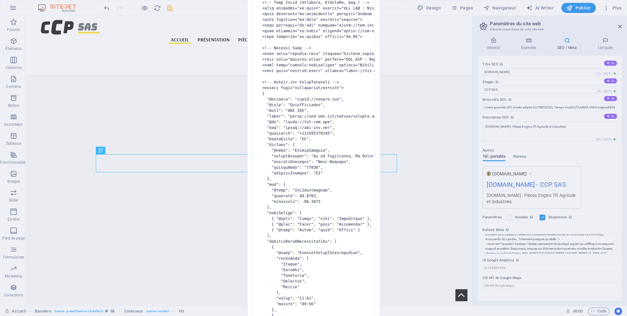
click at [170, 6] on div "HTML non valide Le code HTML que vous avez saisi n'est pas valide (par exemple …" at bounding box center [313, 158] width 627 height 316
drag, startPoint x: 260, startPoint y: 63, endPoint x: 359, endPoint y: 100, distance: 106.1
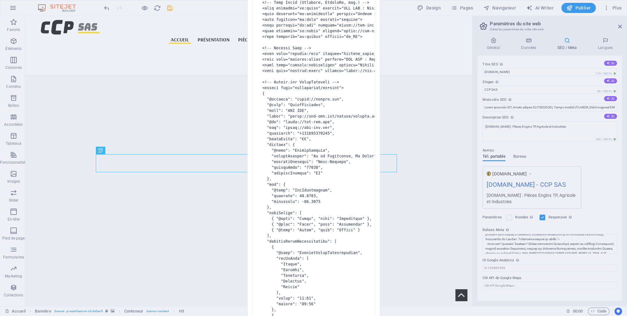
click at [260, 63] on pre at bounding box center [313, 159] width 123 height 500
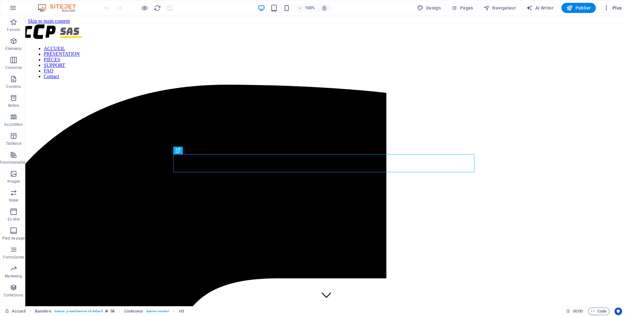
click at [0, 0] on span "Plus" at bounding box center [0, 0] width 0 height 0
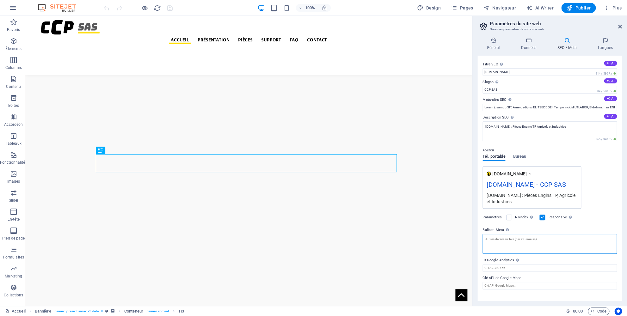
click at [518, 243] on textarea "Balises Meta Saisissez ici le code HTML qui sera placé dans les balises de votr…" at bounding box center [550, 244] width 134 height 20
click at [500, 238] on textarea "Balises Meta Saisissez ici le code HTML qui sera placé dans les balises de votr…" at bounding box center [550, 246] width 134 height 25
paste textarea "<lore> <!-- IPS do sita --> <conse>ADI ELI : Seddoe temporinc ut labore et dolo…"
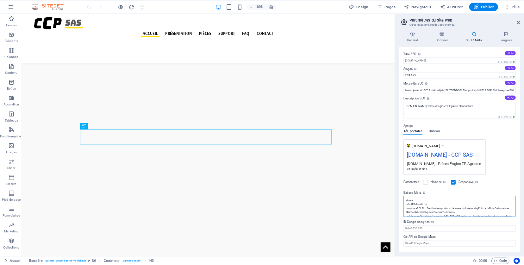
scroll to position [24, 0]
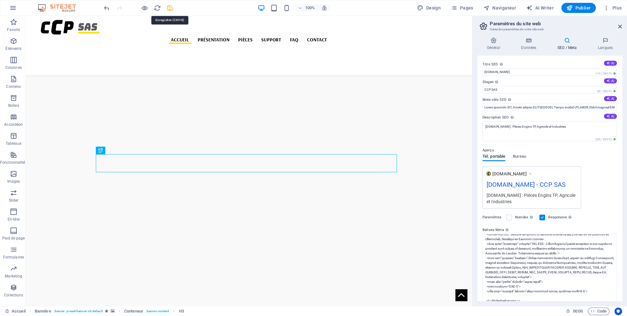
type textarea "<!-- LOR ip dolo --> <sitam>CON ADI : Elitse doeiusmod te incidi ut laboreet do…"
click at [169, 8] on body "ccp-sas.com Accueil Favoris Éléments Colonnes Contenu Boîtes Accordéon Tableaux…" at bounding box center [313, 158] width 627 height 316
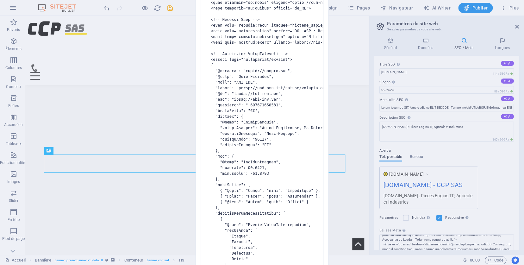
click at [499, 259] on div "HTML non valide Le code HTML que vous avez saisi n'est pas valide (par exemple …" at bounding box center [262, 132] width 524 height 265
click at [172, 6] on div "HTML non valide Le code HTML que vous avez saisi n'est pas valide (par exemple …" at bounding box center [262, 132] width 524 height 265
click at [171, 8] on div "HTML non valide Le code HTML que vous avez saisi n'est pas valide (par exemple …" at bounding box center [262, 132] width 524 height 265
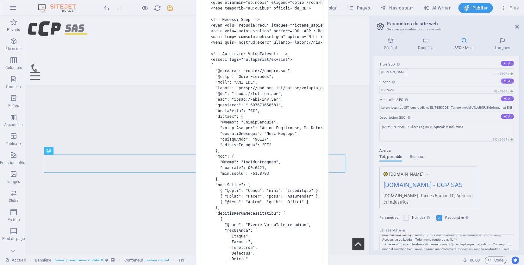
drag, startPoint x: 170, startPoint y: 8, endPoint x: 170, endPoint y: 4, distance: 3.2
click at [170, 8] on div "HTML non valide Le code HTML que vous avez saisi n'est pas valide (par exemple …" at bounding box center [262, 132] width 524 height 265
drag, startPoint x: 504, startPoint y: 7, endPoint x: 501, endPoint y: 6, distance: 3.2
click at [504, 7] on div "HTML non valide Le code HTML que vous avez saisi n'est pas valide (par exemple …" at bounding box center [262, 132] width 524 height 265
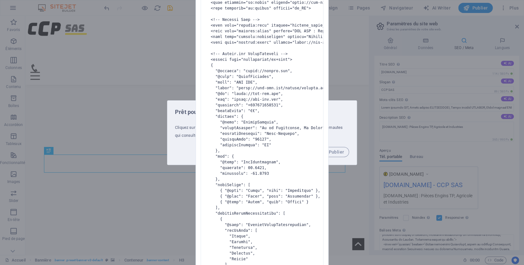
click at [340, 151] on div "HTML non valide Le code HTML que vous avez saisi n'est pas valide (par exemple …" at bounding box center [262, 132] width 524 height 265
click at [339, 152] on div "HTML non valide Le code HTML que vous avez saisi n'est pas valide (par exemple …" at bounding box center [262, 132] width 524 height 265
click at [282, 83] on pre at bounding box center [262, 133] width 123 height 506
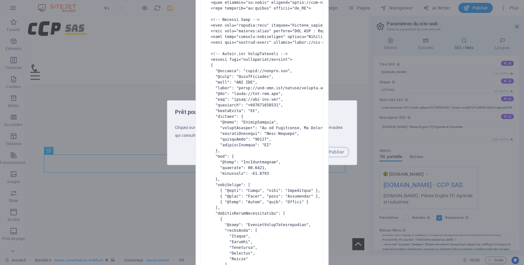
click at [281, 83] on pre at bounding box center [262, 133] width 123 height 506
click at [264, 122] on pre at bounding box center [262, 133] width 123 height 506
click at [323, 147] on button "Publier" at bounding box center [336, 152] width 26 height 10
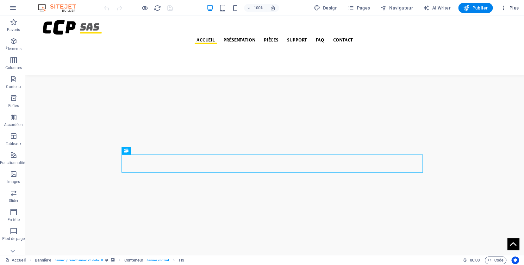
click at [0, 0] on span "Plus" at bounding box center [0, 0] width 0 height 0
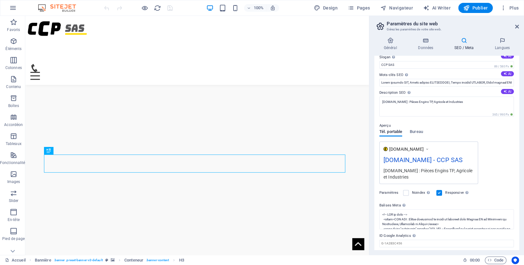
scroll to position [20, 0]
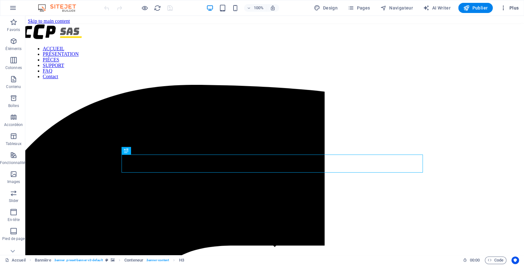
click at [514, 10] on span "Plus" at bounding box center [509, 8] width 18 height 6
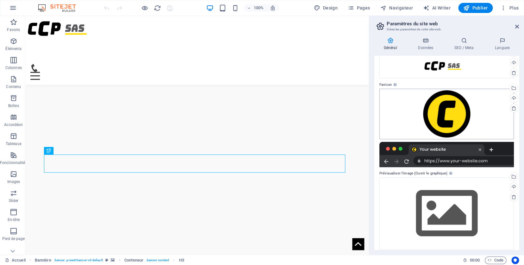
scroll to position [38, 0]
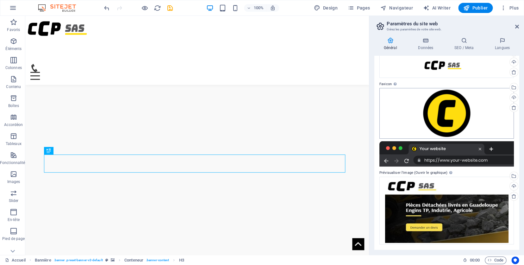
scroll to position [34, 0]
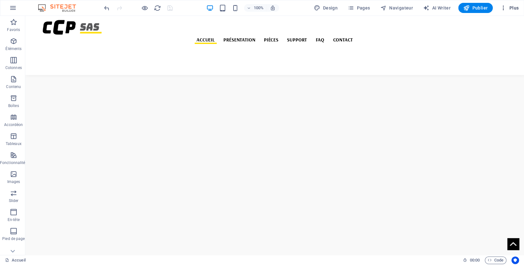
click at [512, 9] on span "Plus" at bounding box center [509, 8] width 18 height 6
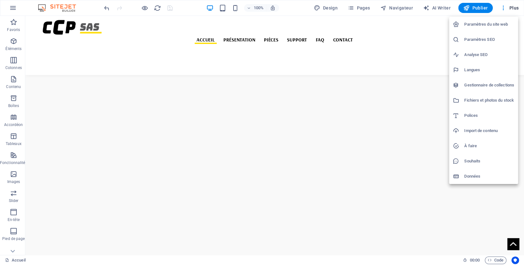
click at [481, 56] on h6 "Analyse SEO" at bounding box center [489, 55] width 50 height 8
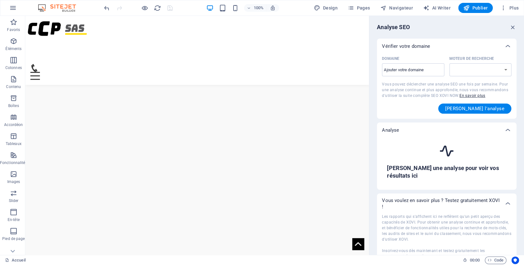
select select "[DOMAIN_NAME]"
click at [421, 69] on input "Domaine ​" at bounding box center [413, 70] width 62 height 10
type input "[DOMAIN_NAME]"
select select "[DOMAIN_NAME]"
type input "[DOMAIN_NAME]"
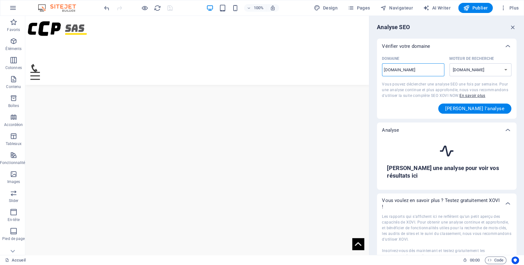
select select "[DOMAIN_NAME]"
type input "[DOMAIN_NAME]"
click at [476, 106] on span "[PERSON_NAME] l'analyse" at bounding box center [474, 108] width 59 height 5
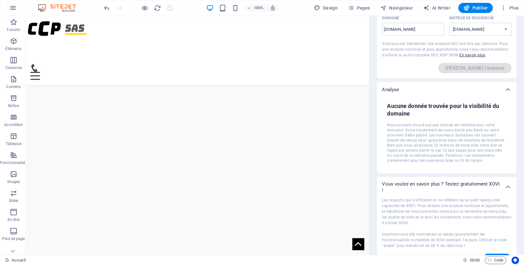
scroll to position [59, 0]
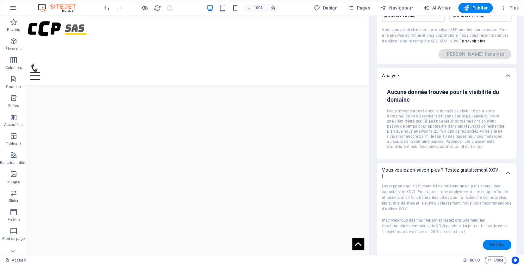
click at [494, 248] on button "Entrée" at bounding box center [497, 244] width 28 height 10
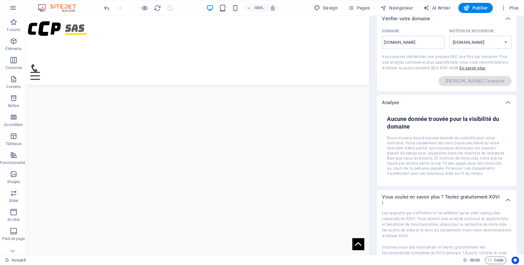
scroll to position [0, 0]
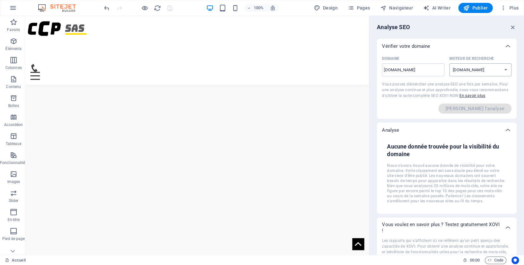
click option "[DOMAIN_NAME]" at bounding box center [0, 0] width 0 height 0
click at [417, 69] on input "[DOMAIN_NAME]" at bounding box center [413, 70] width 62 height 10
click at [487, 110] on span "[PERSON_NAME] l'analyse" at bounding box center [474, 108] width 73 height 10
click option "[DOMAIN_NAME]" at bounding box center [0, 0] width 0 height 0
click at [449, 63] on select "[DOMAIN_NAME] [DOMAIN_NAME] [DOMAIN_NAME] [DOMAIN_NAME] [DOMAIN_NAME] [DOMAIN_N…" at bounding box center [480, 69] width 62 height 13
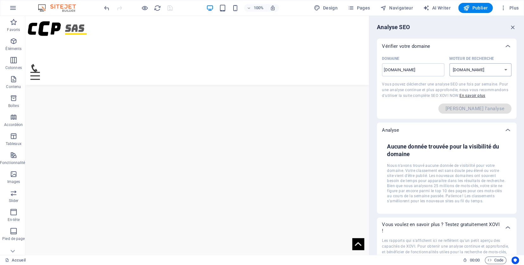
select select "[DOMAIN_NAME]"
click option "[DOMAIN_NAME]" at bounding box center [0, 0] width 0 height 0
click at [431, 73] on input "[DOMAIN_NAME]" at bounding box center [413, 70] width 62 height 10
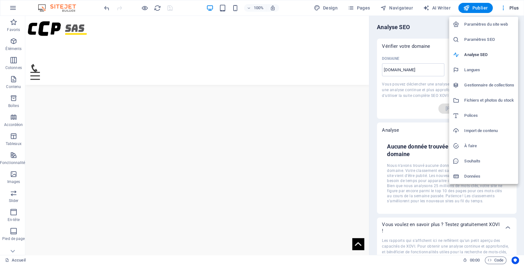
click at [472, 38] on h6 "Paramètres SEO" at bounding box center [489, 40] width 50 height 8
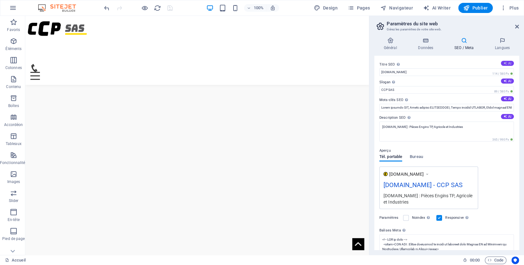
click at [504, 64] on button "AI" at bounding box center [507, 63] width 13 height 5
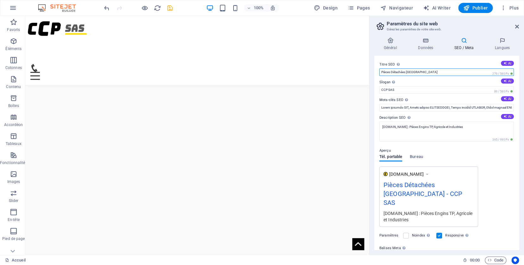
click at [407, 71] on input "Pièces Détachées [GEOGRAPHIC_DATA]" at bounding box center [446, 72] width 134 height 8
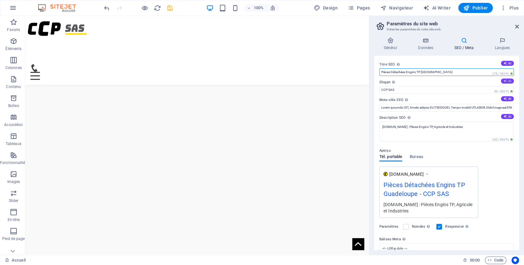
type input "Pièces Détachées Engins TP [GEOGRAPHIC_DATA]"
click at [503, 83] on button "AI" at bounding box center [507, 80] width 13 height 5
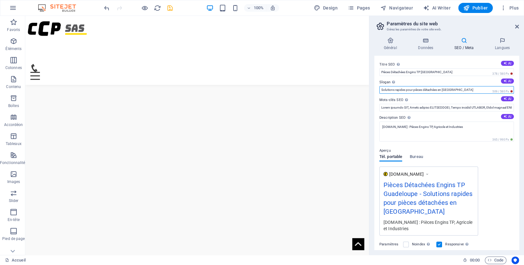
drag, startPoint x: 406, startPoint y: 91, endPoint x: 413, endPoint y: 90, distance: 7.0
click at [413, 90] on input "Solutions rapides pour pièces détachées en [GEOGRAPHIC_DATA]" at bounding box center [446, 90] width 134 height 8
click at [439, 90] on input "Solutions rapides pour pièces détachées en [GEOGRAPHIC_DATA]" at bounding box center [446, 90] width 134 height 8
type input "Solutions rapides pour pièces détachées livrés en [GEOGRAPHIC_DATA]"
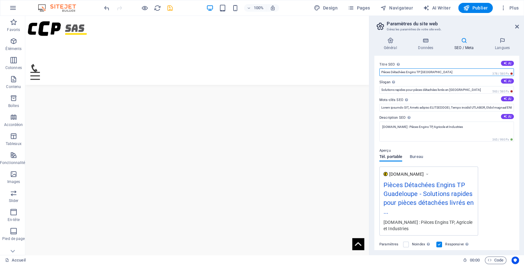
click at [422, 72] on input "Pièces Détachées Engins TP [GEOGRAPHIC_DATA]" at bounding box center [446, 72] width 134 height 8
type input "Pièces Détachées Engins TP [GEOGRAPHIC_DATA]"
click at [170, 7] on icon "save" at bounding box center [169, 7] width 7 height 7
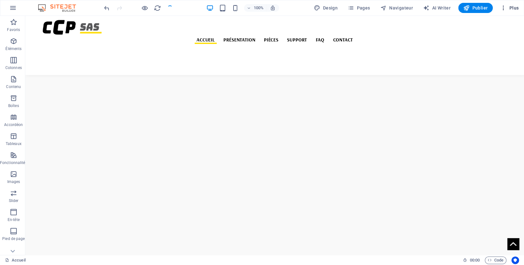
click at [510, 10] on span "Plus" at bounding box center [509, 8] width 18 height 6
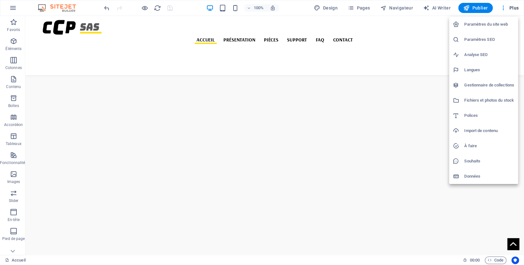
click at [488, 25] on h6 "Paramètres du site web" at bounding box center [489, 25] width 50 height 8
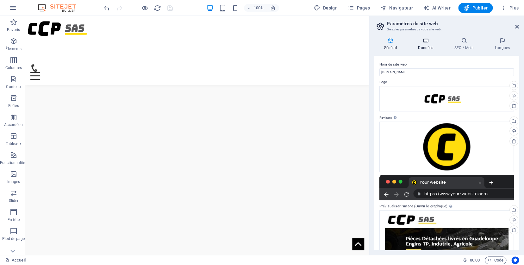
click at [427, 43] on icon at bounding box center [426, 40] width 34 height 6
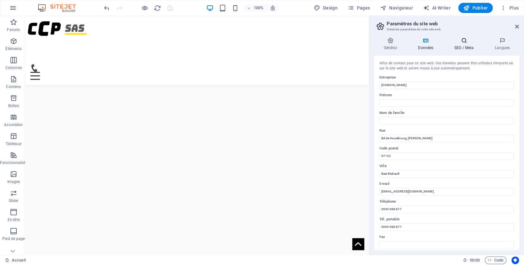
click at [460, 49] on h4 "SEO / Meta" at bounding box center [465, 43] width 40 height 13
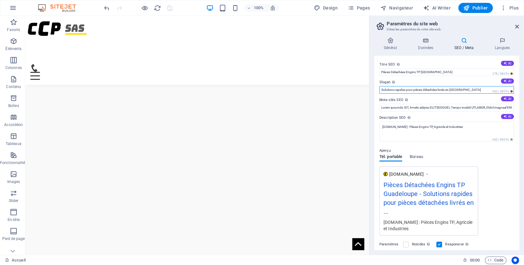
drag, startPoint x: 395, startPoint y: 91, endPoint x: 414, endPoint y: 91, distance: 18.7
click at [414, 91] on input "Solutions rapides pour pièces détachées livrés en [GEOGRAPHIC_DATA]" at bounding box center [446, 90] width 134 height 8
drag, startPoint x: 405, startPoint y: 91, endPoint x: 419, endPoint y: 90, distance: 13.9
click at [419, 90] on input "Solutions Pièces détachées livrés en [GEOGRAPHIC_DATA]" at bounding box center [446, 90] width 134 height 8
drag, startPoint x: 395, startPoint y: 91, endPoint x: 374, endPoint y: 89, distance: 21.1
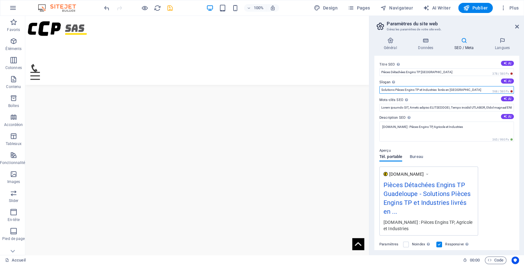
click at [379, 89] on input "Solutions Pièces Engins TP et Industries livrés en [GEOGRAPHIC_DATA]" at bounding box center [446, 90] width 134 height 8
drag, startPoint x: 391, startPoint y: 90, endPoint x: 375, endPoint y: 89, distance: 16.5
click at [379, 89] on input "Pièces Engins TP et Industries livrés en [GEOGRAPHIC_DATA]" at bounding box center [446, 90] width 134 height 8
drag, startPoint x: 448, startPoint y: 90, endPoint x: 366, endPoint y: 85, distance: 82.4
click at [379, 86] on input "Engins TP et Industries livrés en [GEOGRAPHIC_DATA]" at bounding box center [446, 90] width 134 height 8
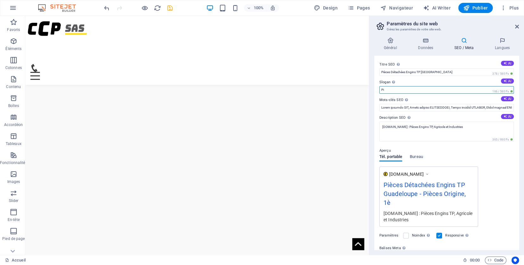
type input "P"
type input "C"
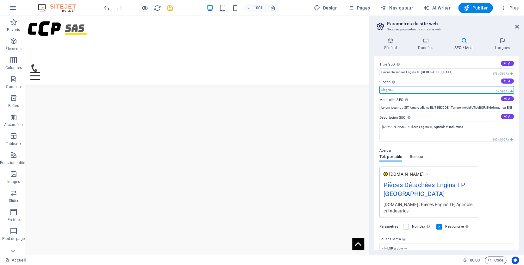
type input "i"
type input "I"
type input "v"
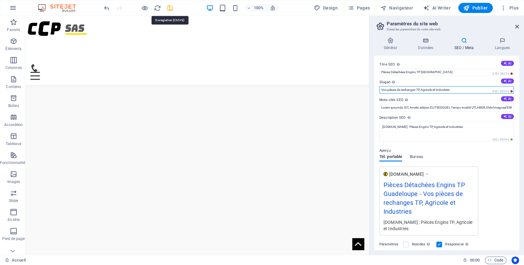
type input "Vos pièces de rechanges TP, Agricole et Industries"
click at [169, 9] on icon "save" at bounding box center [169, 7] width 7 height 7
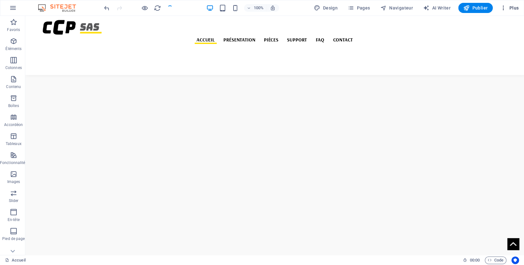
click at [510, 7] on span "Plus" at bounding box center [509, 8] width 18 height 6
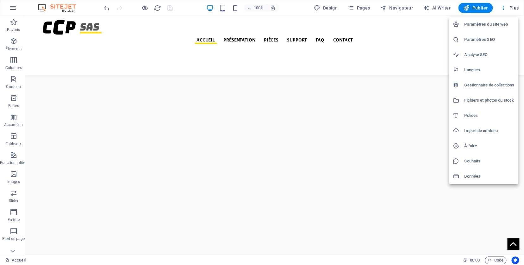
click at [475, 9] on div at bounding box center [262, 132] width 524 height 265
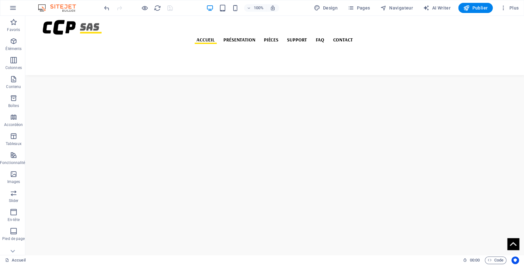
click at [0, 0] on span "Publier" at bounding box center [0, 0] width 0 height 0
